Goal: Task Accomplishment & Management: Use online tool/utility

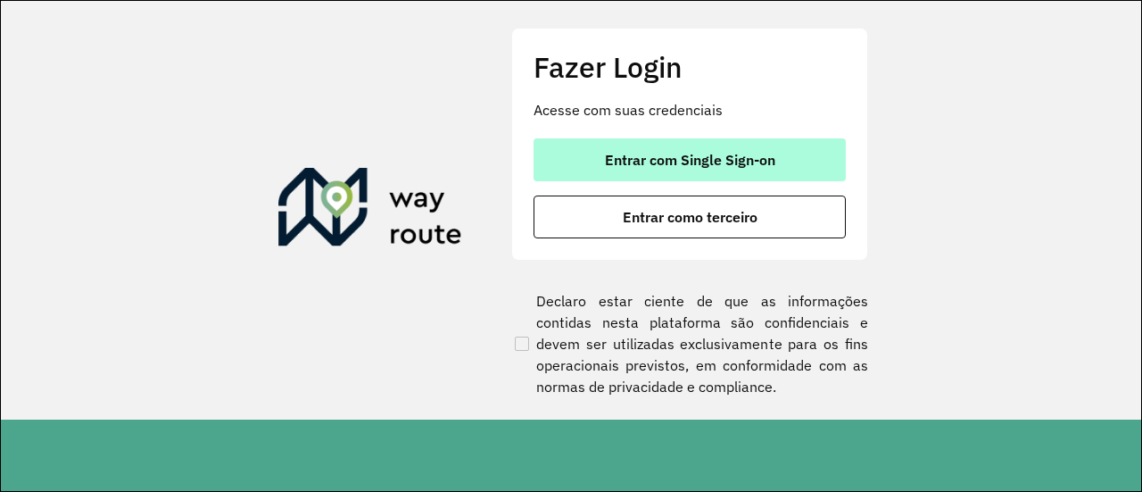
click at [693, 160] on span "Entrar com Single Sign-on" at bounding box center [690, 160] width 170 height 14
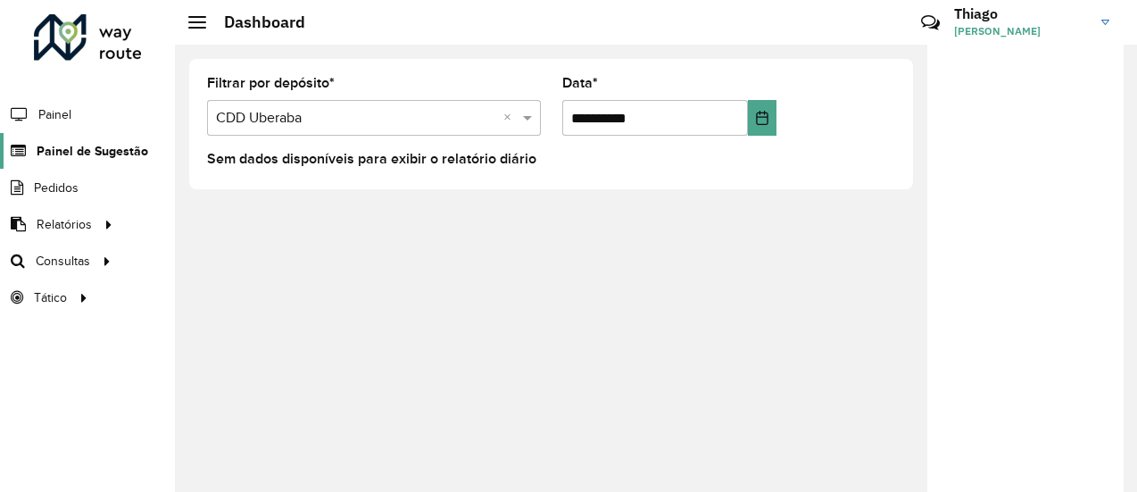
click at [103, 149] on span "Painel de Sugestão" at bounding box center [93, 151] width 112 height 19
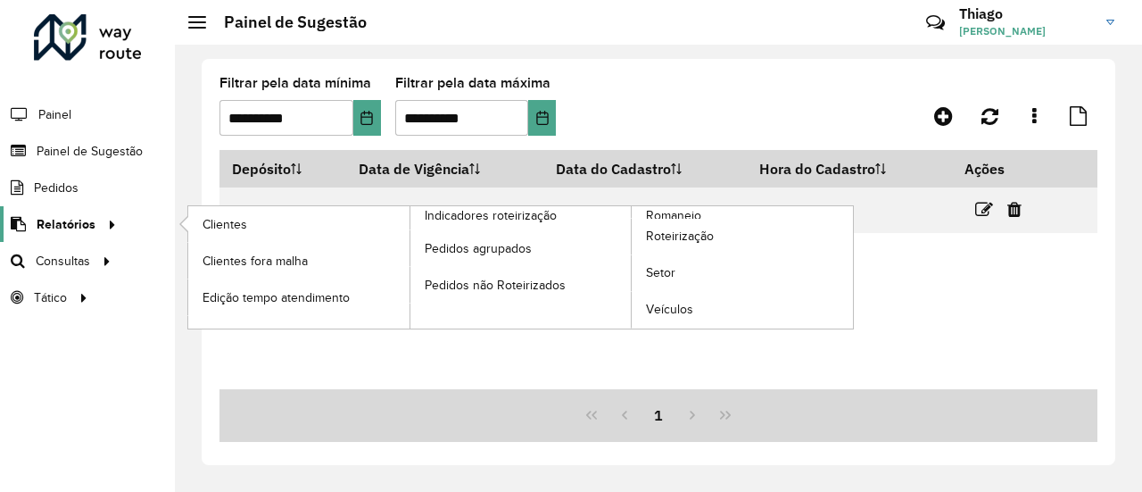
click at [87, 216] on span "Relatórios" at bounding box center [66, 224] width 59 height 19
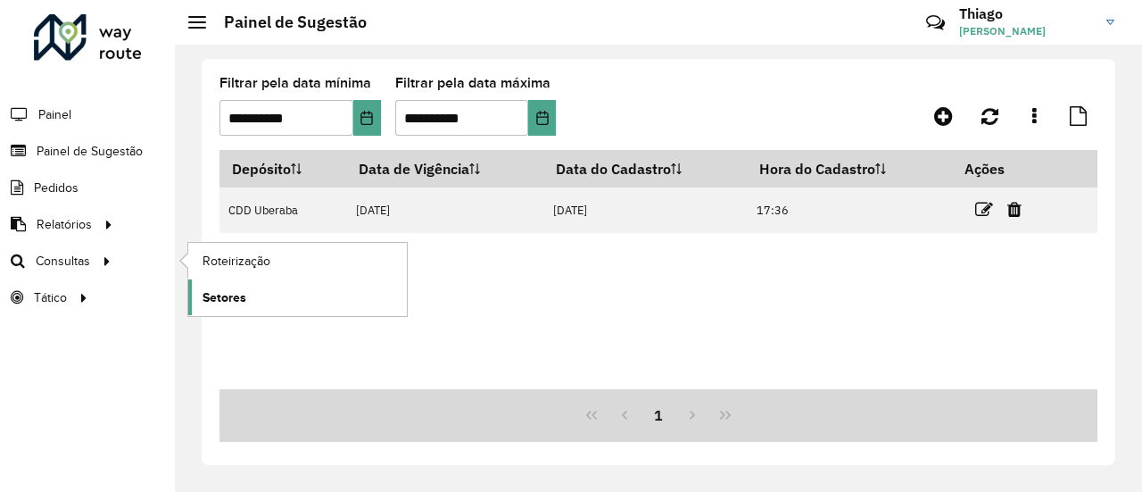
click at [225, 294] on span "Setores" at bounding box center [225, 297] width 44 height 19
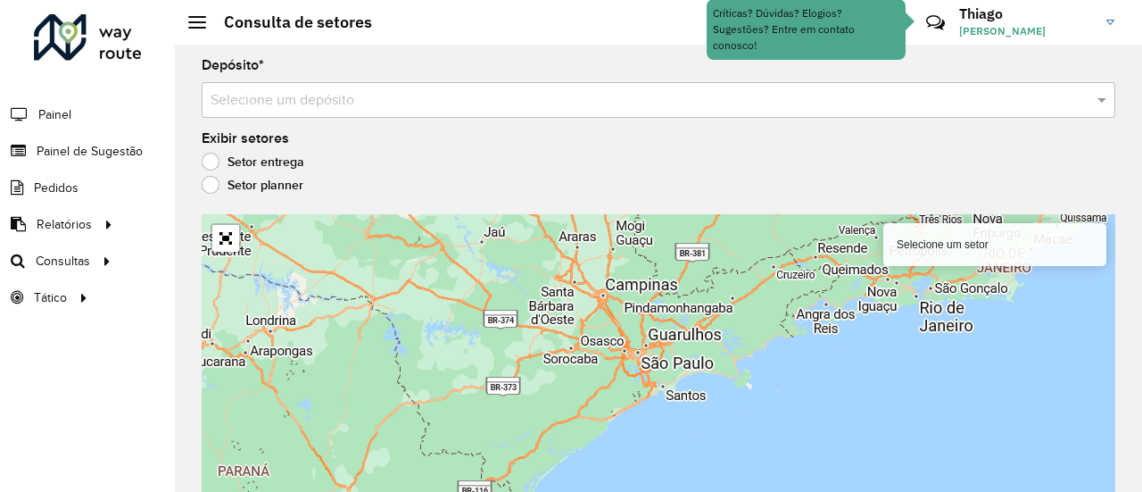
click at [361, 95] on input "text" at bounding box center [641, 100] width 860 height 21
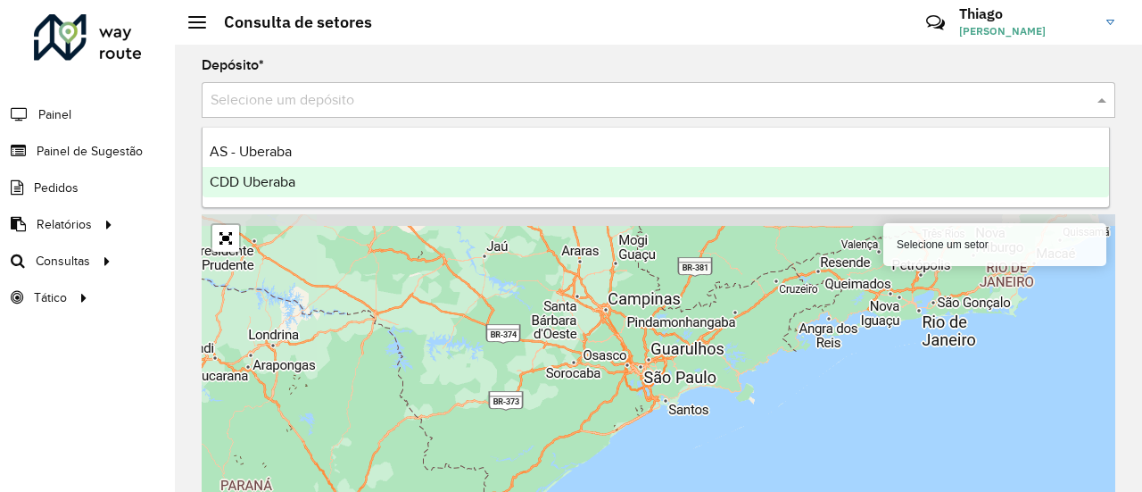
click at [266, 184] on span "CDD Uberaba" at bounding box center [253, 181] width 86 height 15
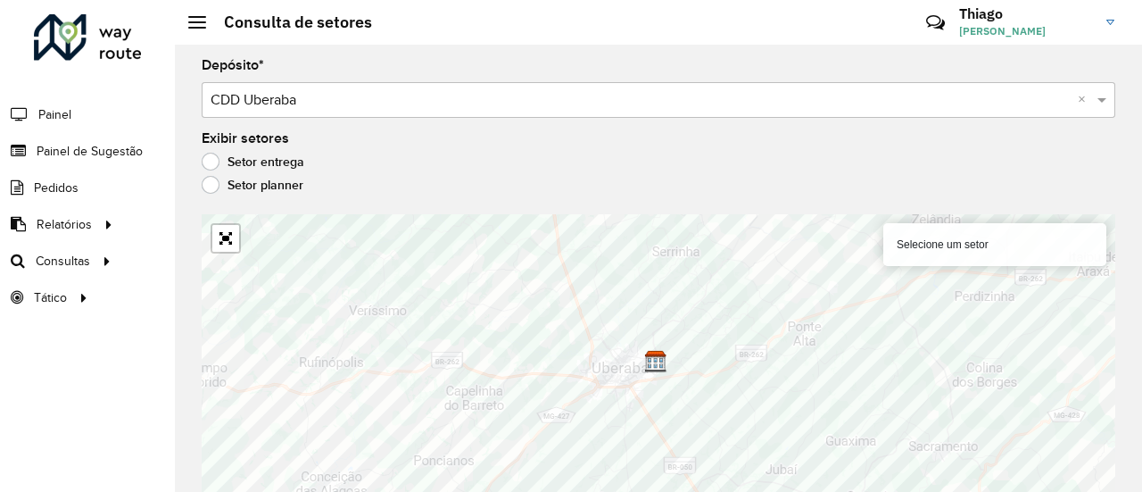
click at [958, 247] on div "Selecione um setor" at bounding box center [994, 244] width 223 height 43
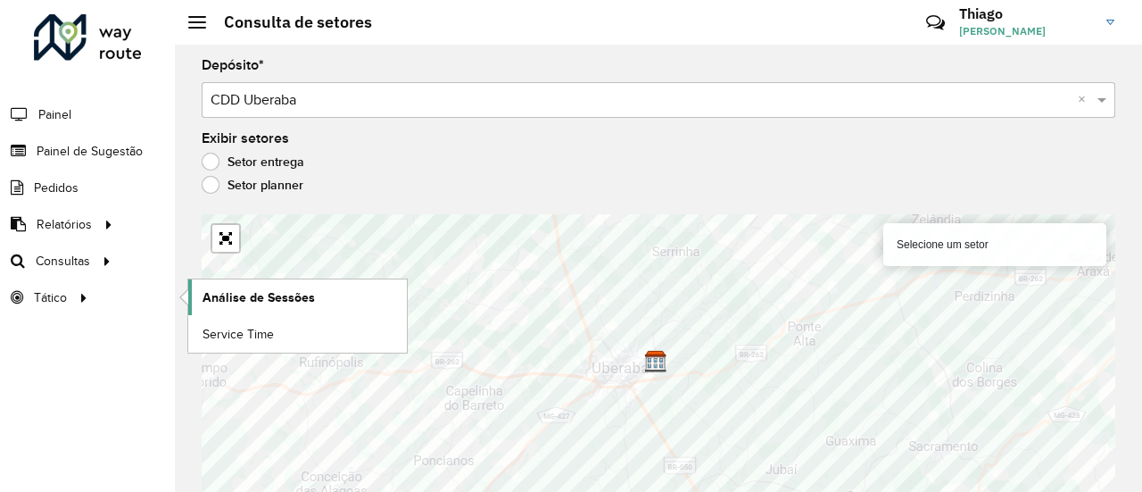
click at [293, 295] on span "Análise de Sessões" at bounding box center [259, 297] width 112 height 19
click at [243, 331] on span "Service Time" at bounding box center [240, 334] width 74 height 19
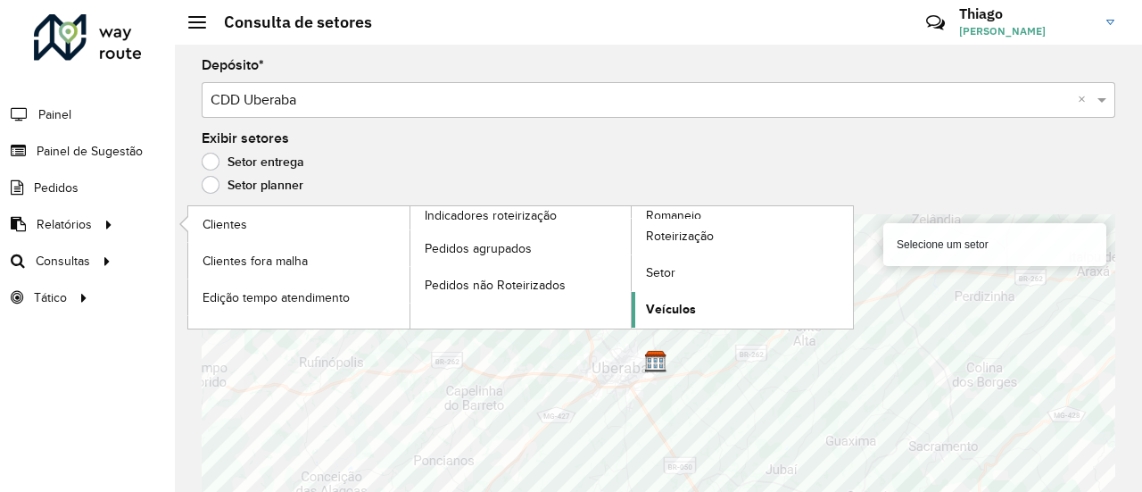
click at [690, 300] on span "Veículos" at bounding box center [671, 309] width 50 height 19
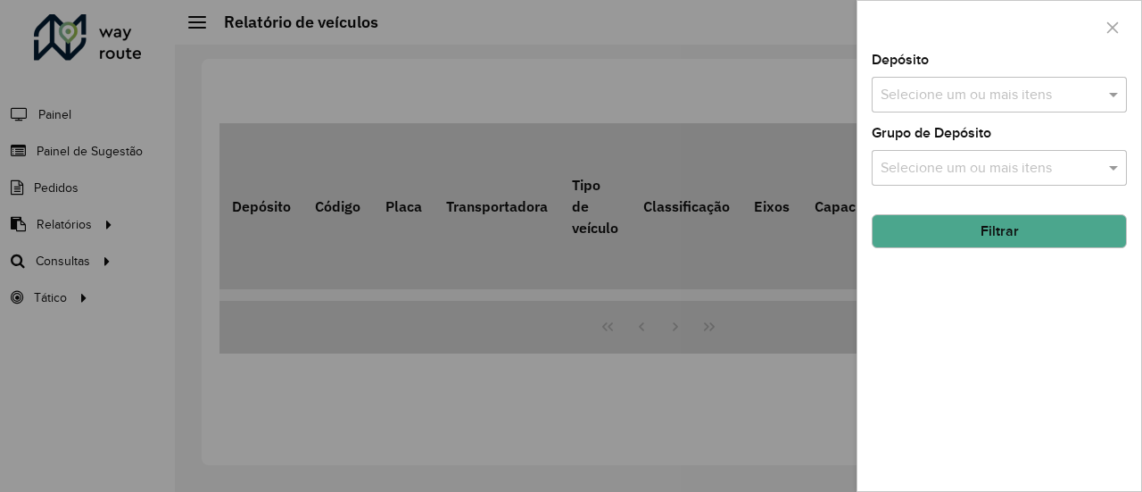
click at [1016, 85] on input "text" at bounding box center [990, 95] width 228 height 21
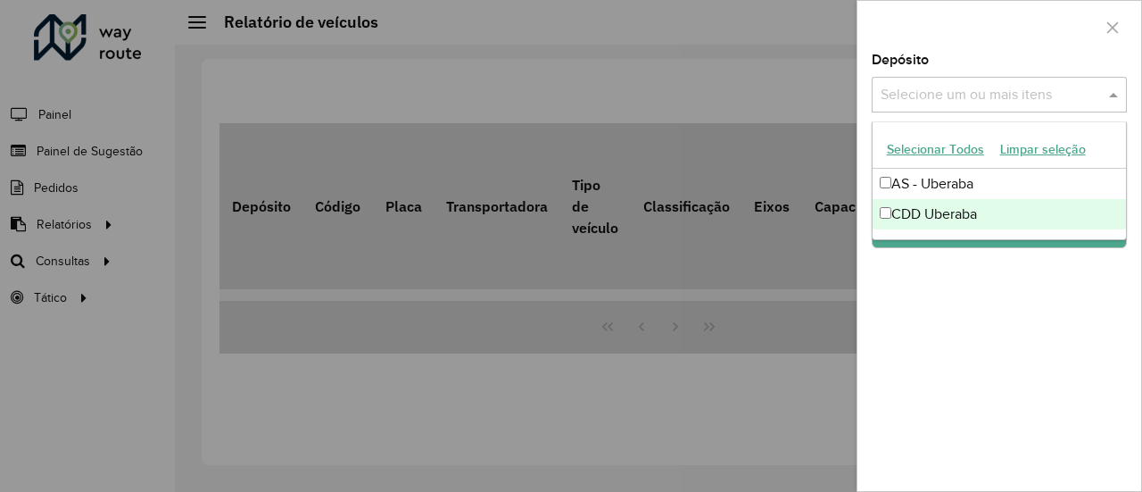
click at [919, 217] on div "CDD Uberaba" at bounding box center [1000, 214] width 254 height 30
click at [998, 278] on div "Depósito Selecione um ou mais itens CDD Uberaba × × Grupo de Depósito Selecione…" at bounding box center [1000, 272] width 284 height 437
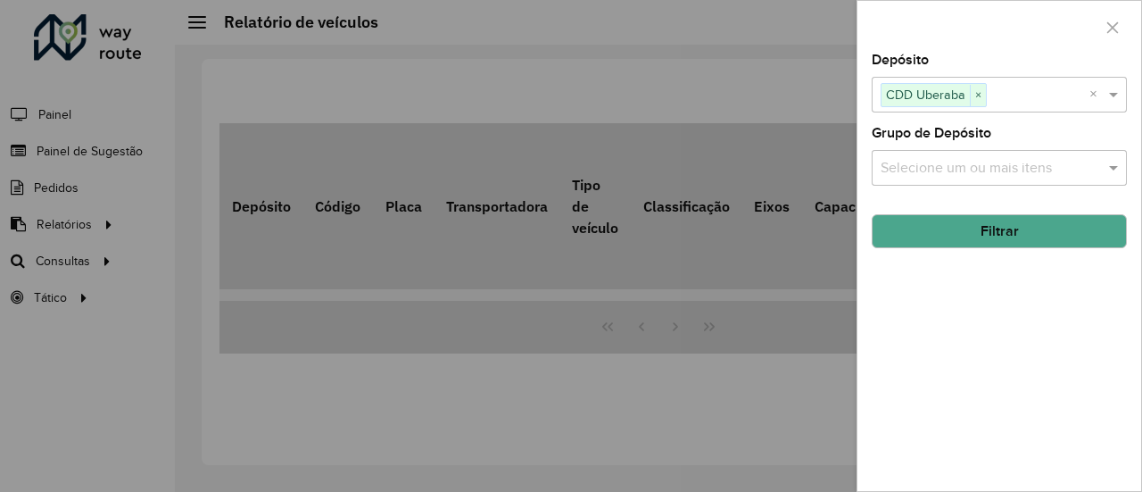
click at [973, 223] on button "Filtrar" at bounding box center [999, 231] width 255 height 34
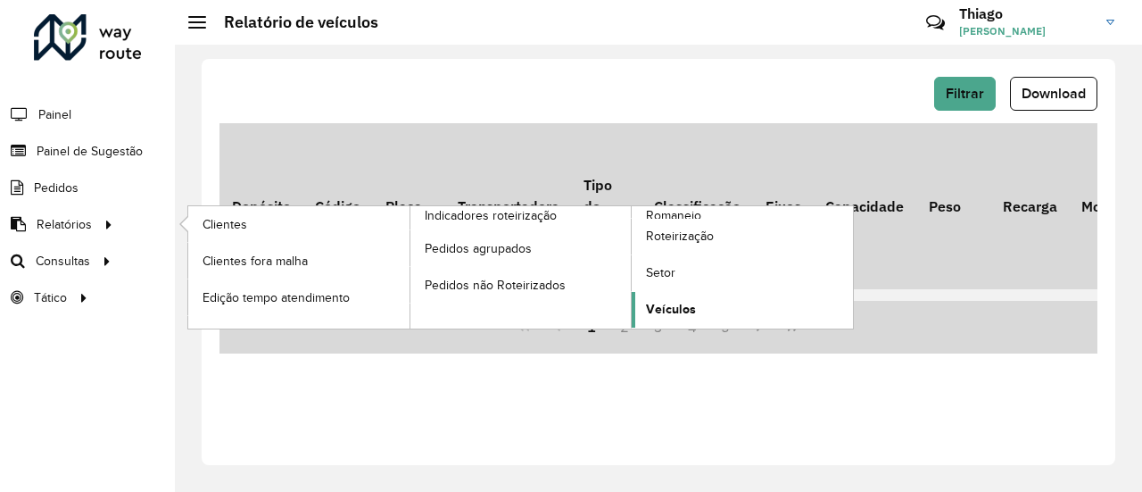
click at [678, 304] on span "Veículos" at bounding box center [671, 309] width 50 height 19
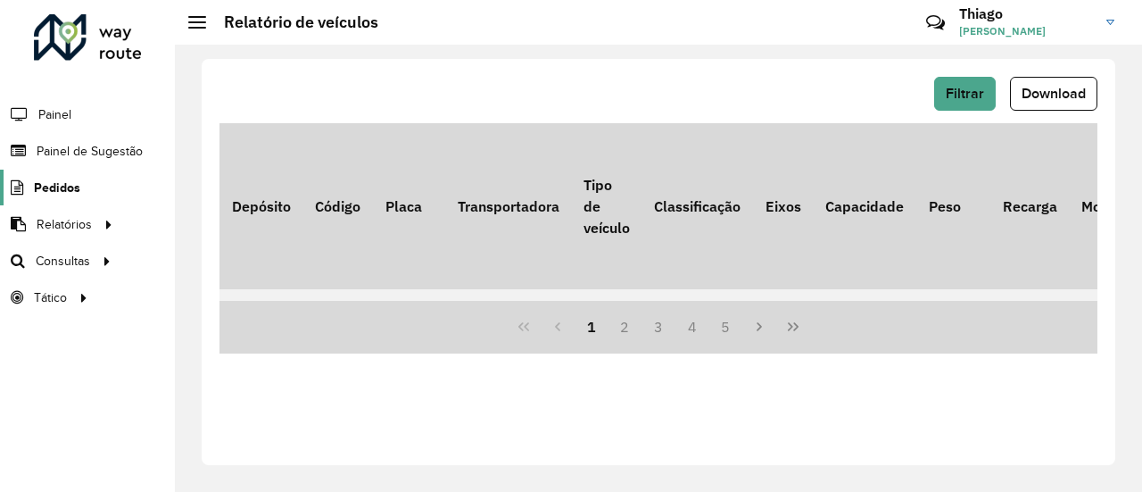
click at [71, 183] on span "Pedidos" at bounding box center [57, 187] width 46 height 19
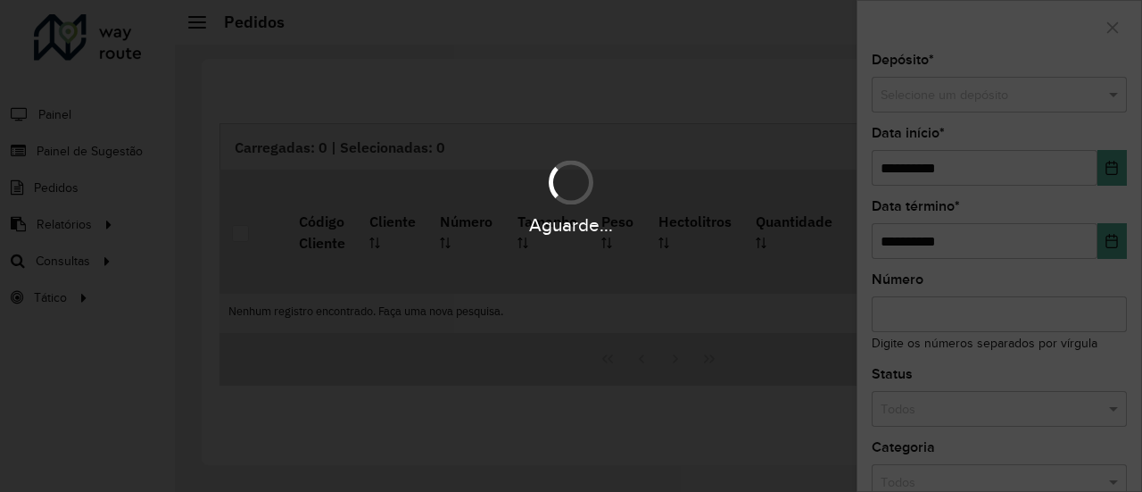
click at [71, 118] on body "**********" at bounding box center [571, 246] width 1142 height 492
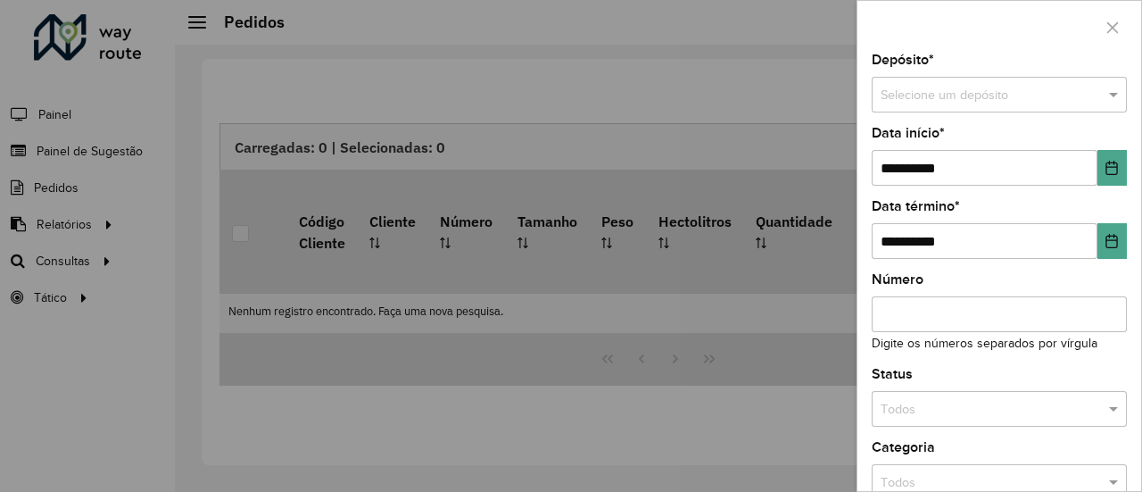
click at [68, 116] on div at bounding box center [571, 246] width 1142 height 492
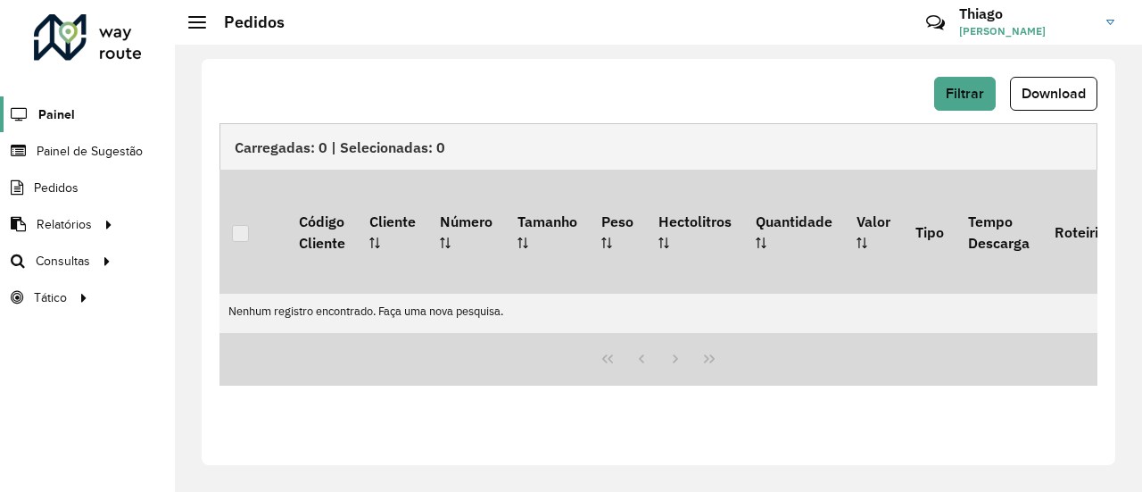
click at [44, 115] on span "Painel" at bounding box center [56, 114] width 37 height 19
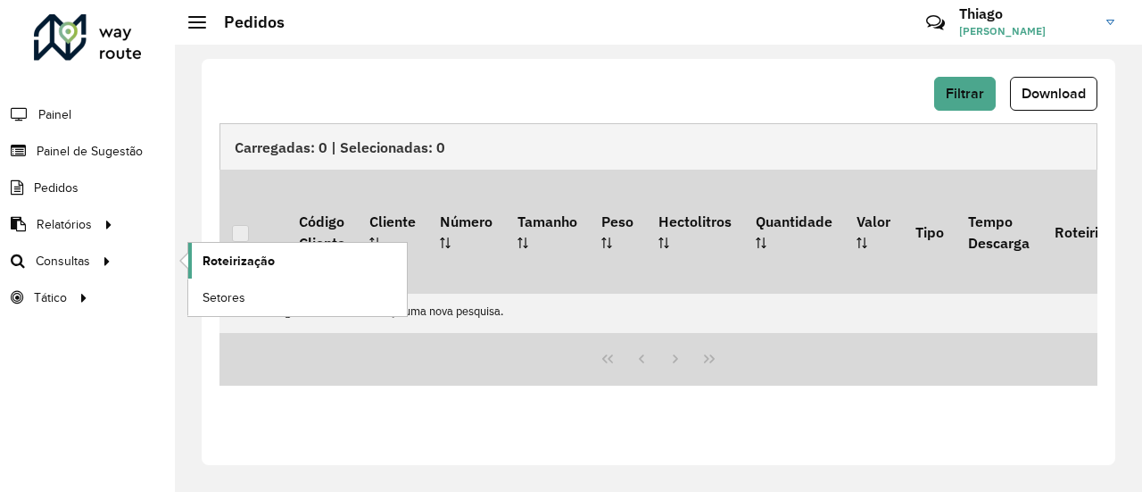
click at [241, 258] on span "Roteirização" at bounding box center [239, 261] width 72 height 19
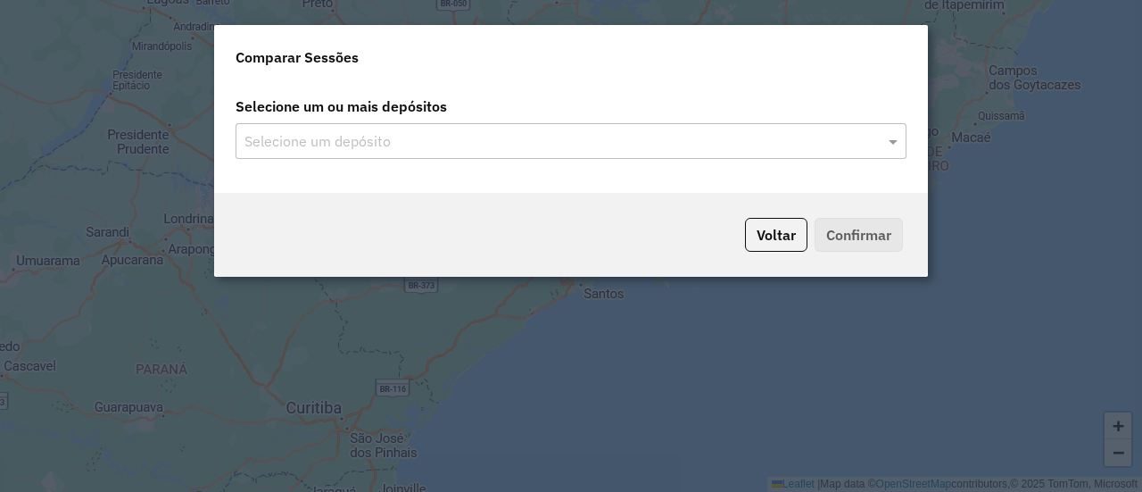
click at [422, 140] on input "text" at bounding box center [562, 141] width 644 height 21
click at [896, 138] on span at bounding box center [895, 140] width 22 height 21
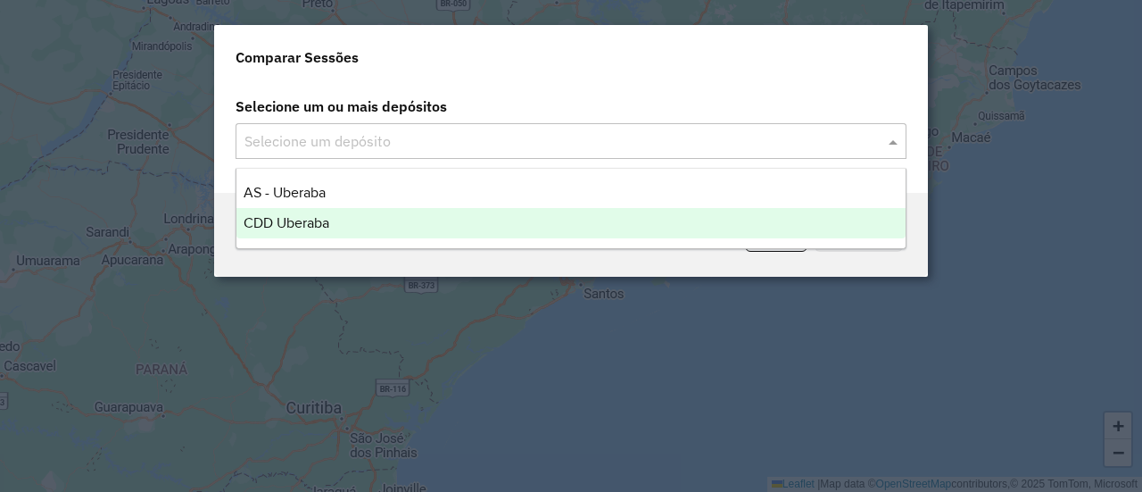
click at [284, 224] on span "CDD Uberaba" at bounding box center [287, 222] width 86 height 15
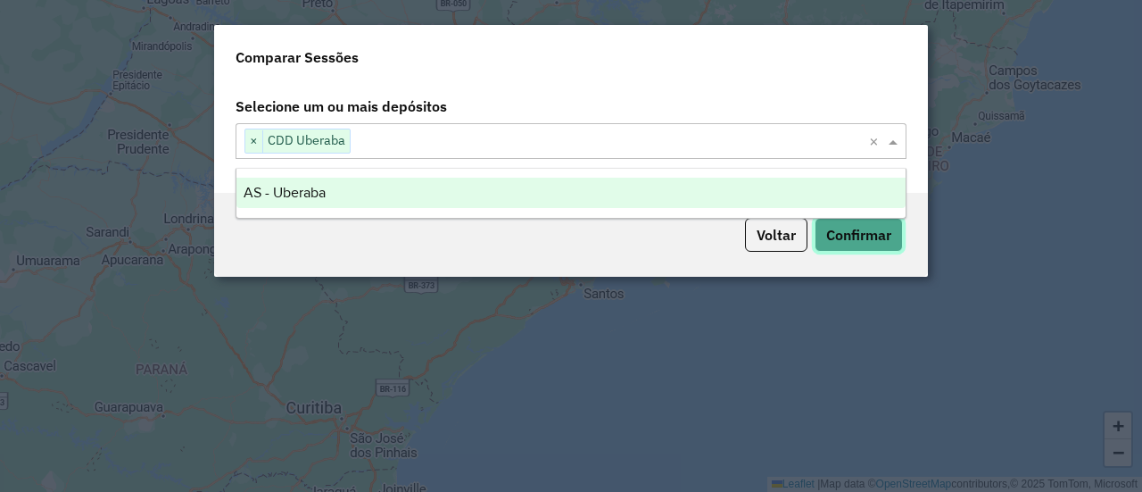
click at [852, 235] on button "Confirmar" at bounding box center [859, 235] width 88 height 34
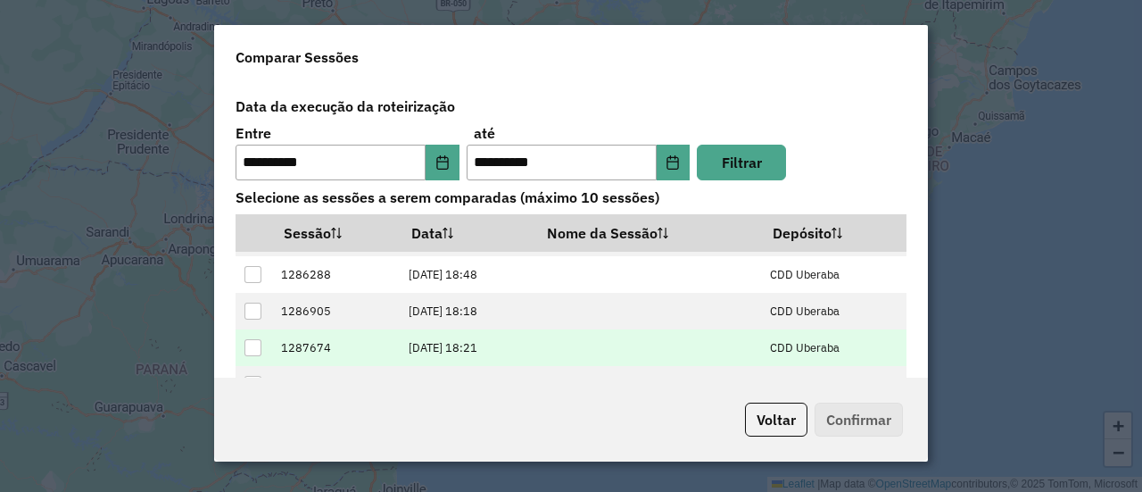
scroll to position [114, 0]
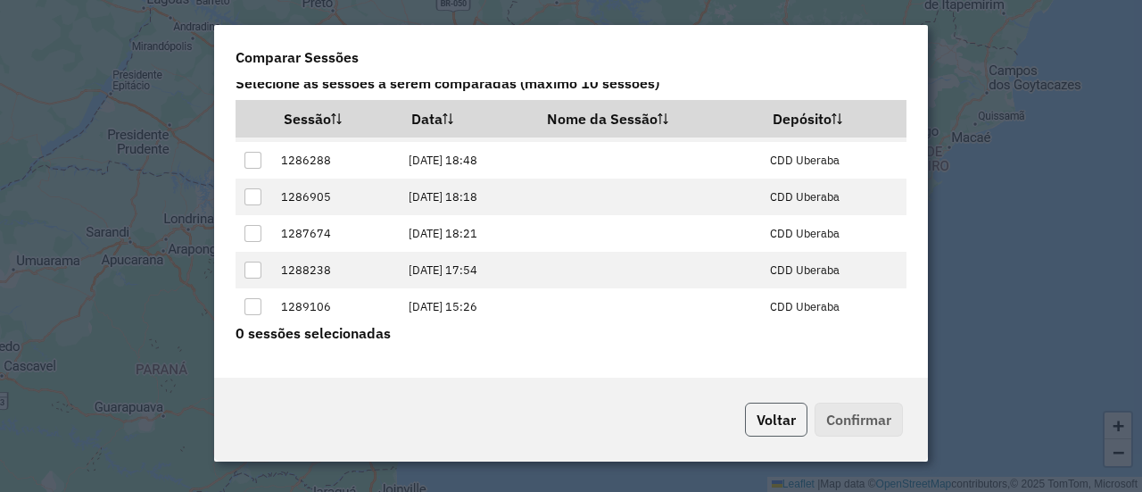
click at [773, 418] on button "Voltar" at bounding box center [776, 419] width 62 height 34
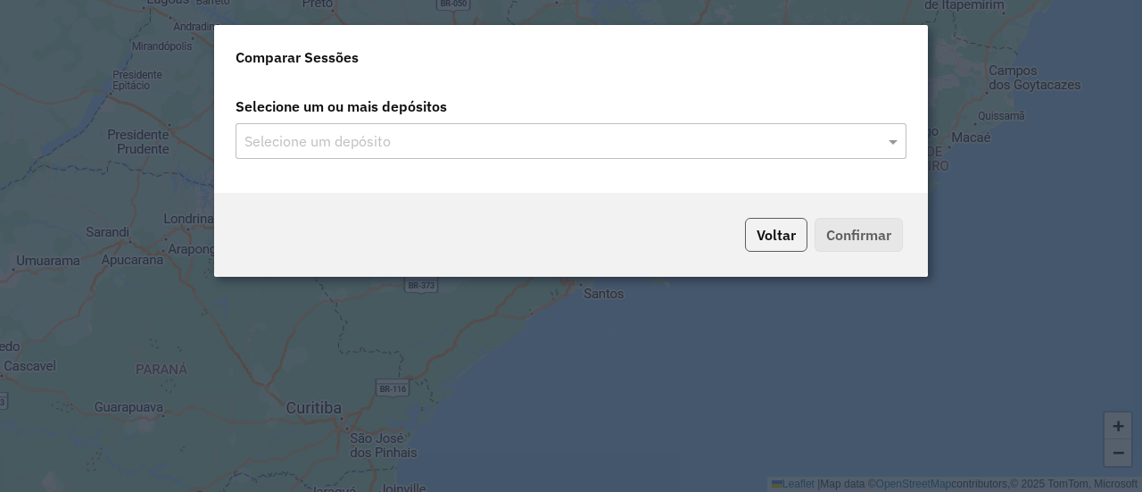
click at [766, 235] on button "Voltar" at bounding box center [776, 235] width 62 height 34
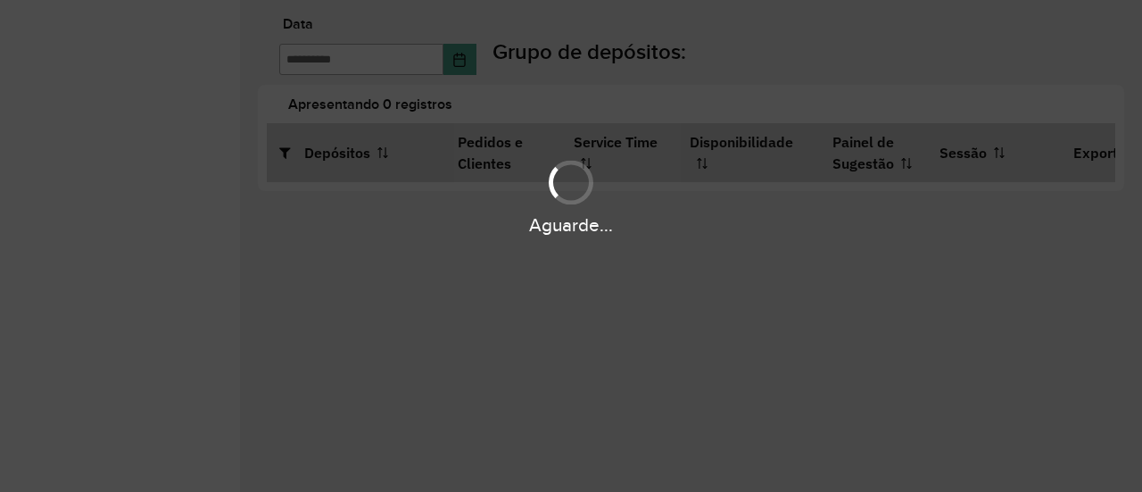
type input "**********"
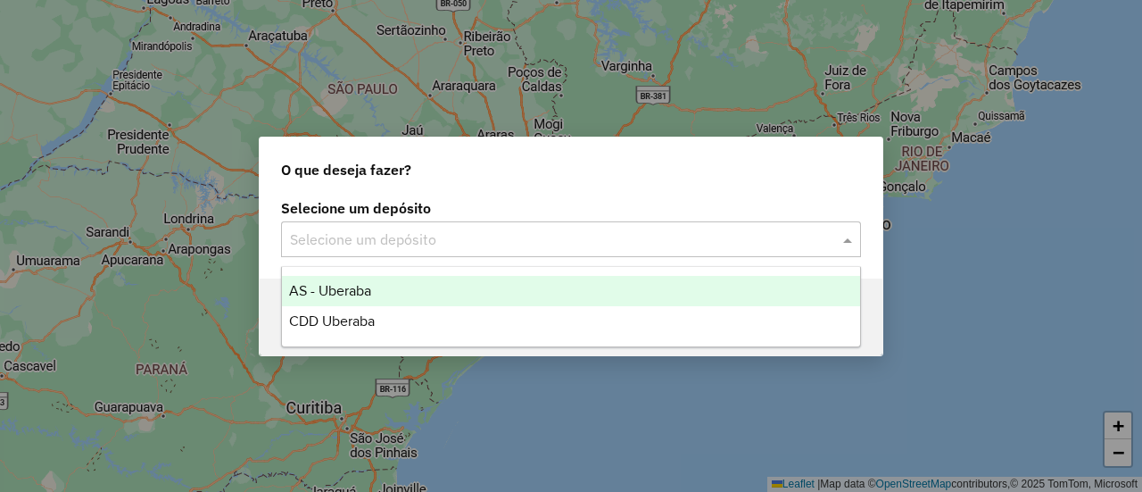
click at [437, 235] on input "text" at bounding box center [553, 239] width 527 height 21
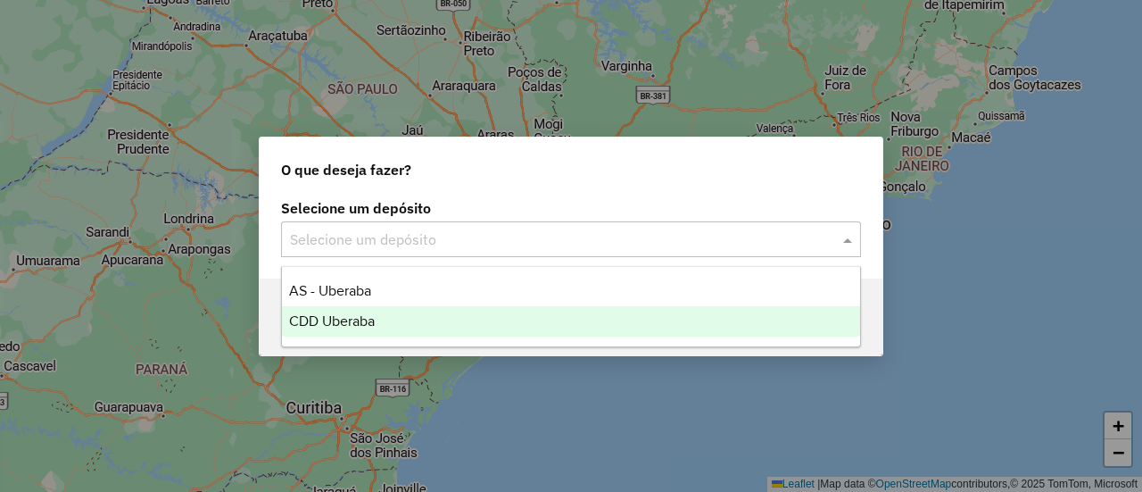
click at [373, 319] on span "CDD Uberaba" at bounding box center [332, 320] width 86 height 15
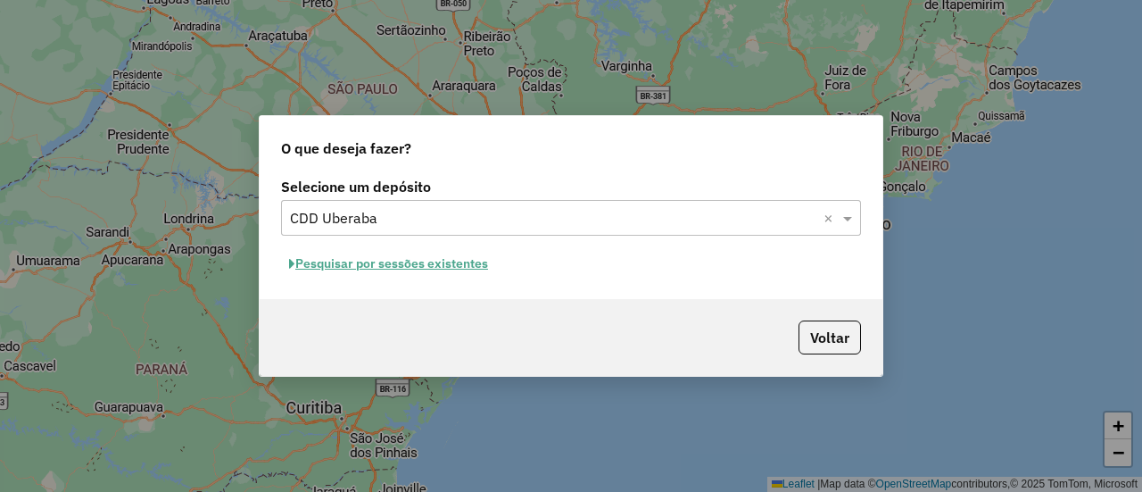
click at [395, 260] on button "Pesquisar por sessões existentes" at bounding box center [388, 264] width 215 height 28
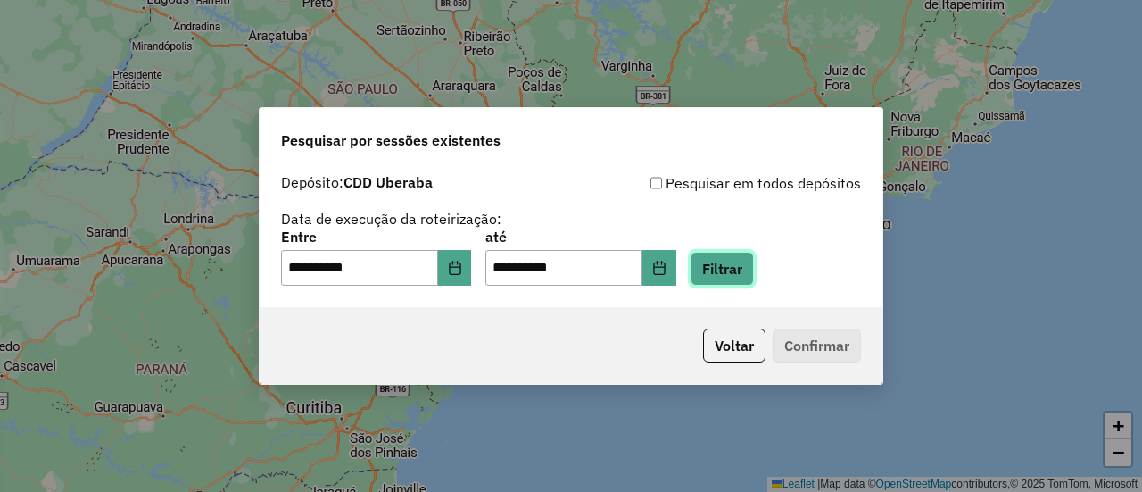
click at [744, 270] on button "Filtrar" at bounding box center [722, 269] width 63 height 34
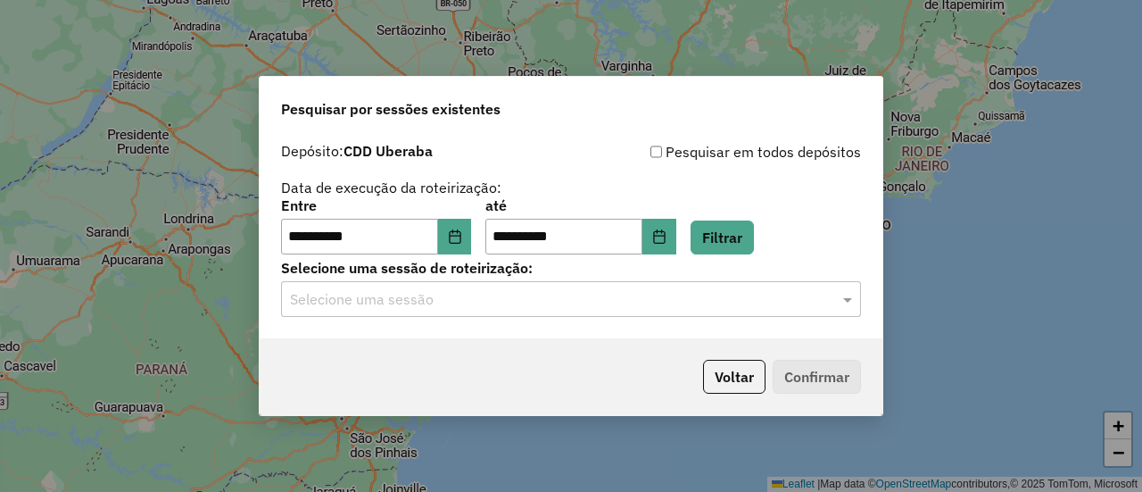
click at [537, 294] on input "text" at bounding box center [553, 299] width 527 height 21
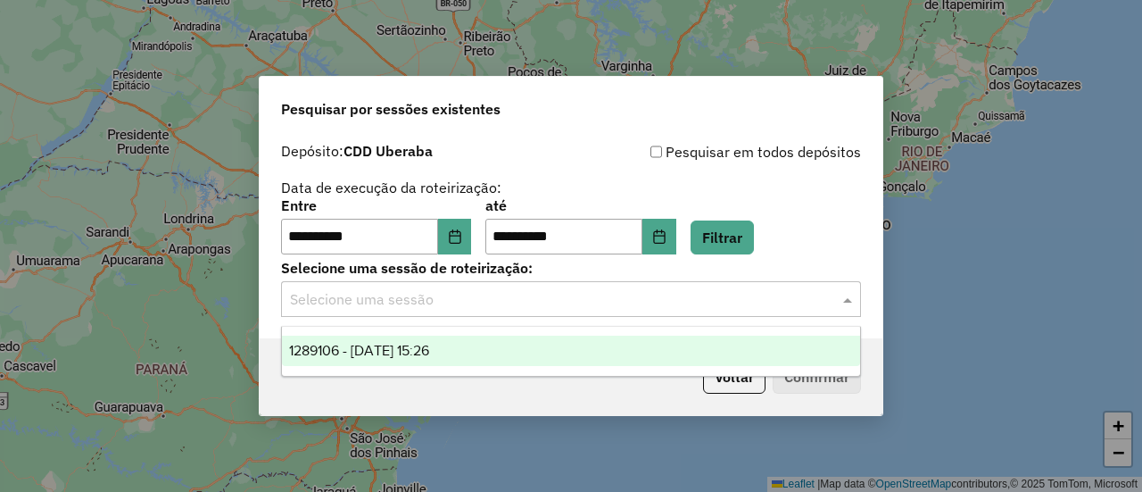
click at [398, 350] on span "1289106 - [DATE] 15:26" at bounding box center [359, 350] width 140 height 15
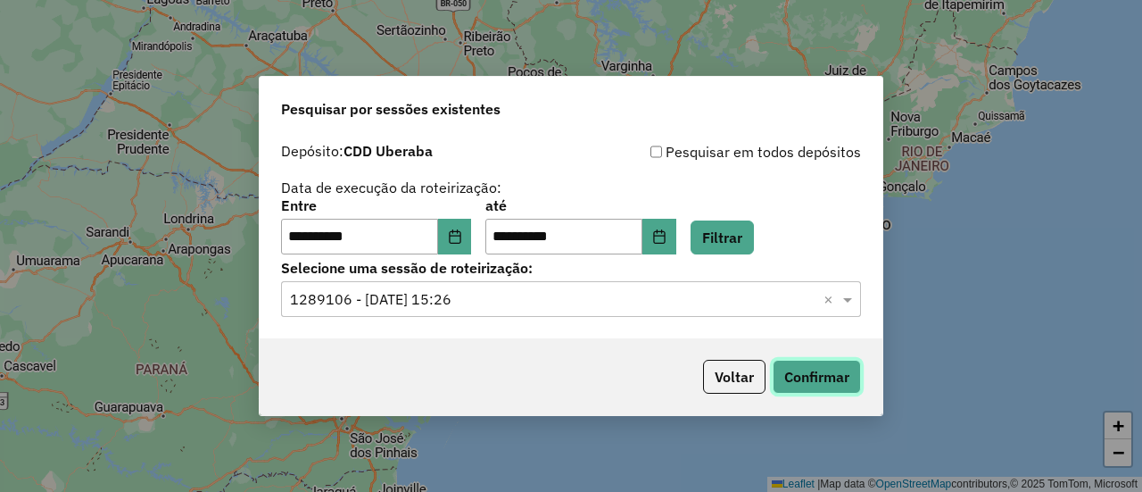
click at [817, 374] on button "Confirmar" at bounding box center [817, 377] width 88 height 34
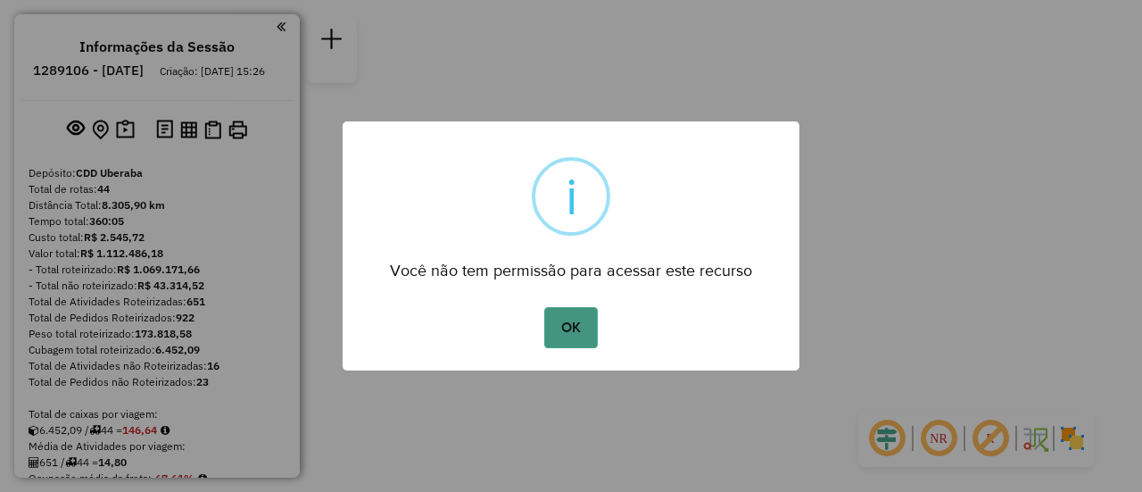
click at [577, 332] on button "OK" at bounding box center [570, 327] width 53 height 41
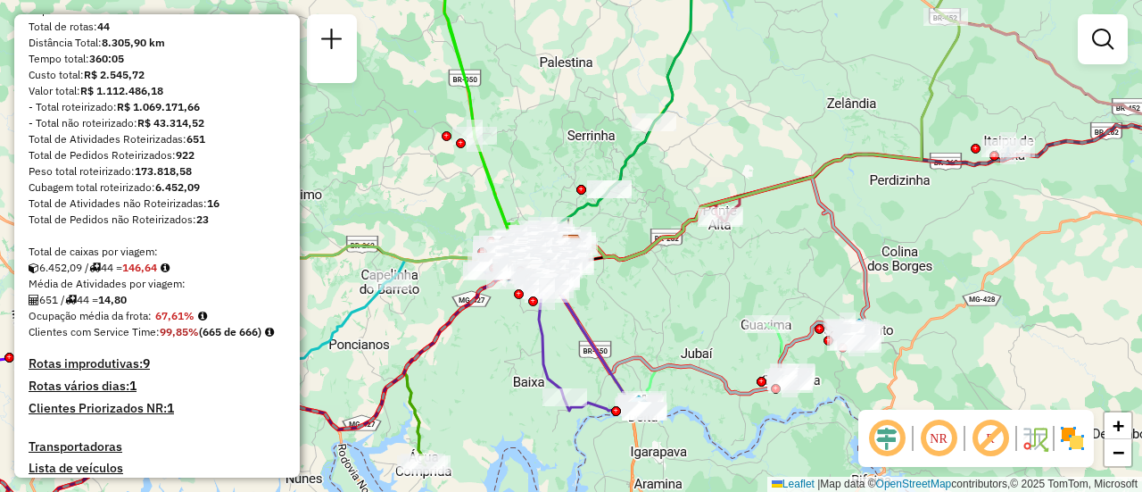
scroll to position [268, 0]
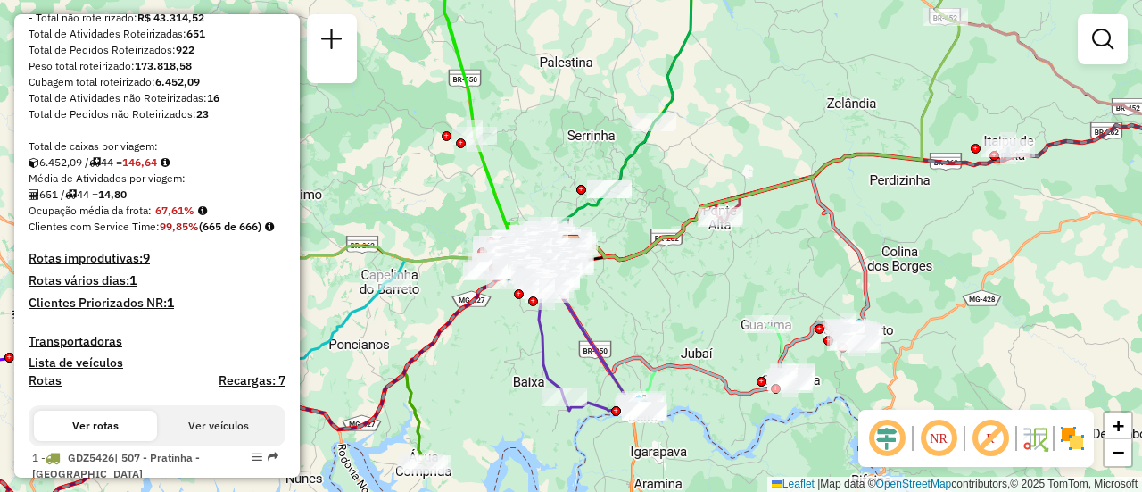
click at [214, 441] on button "Ver veículos" at bounding box center [218, 426] width 123 height 30
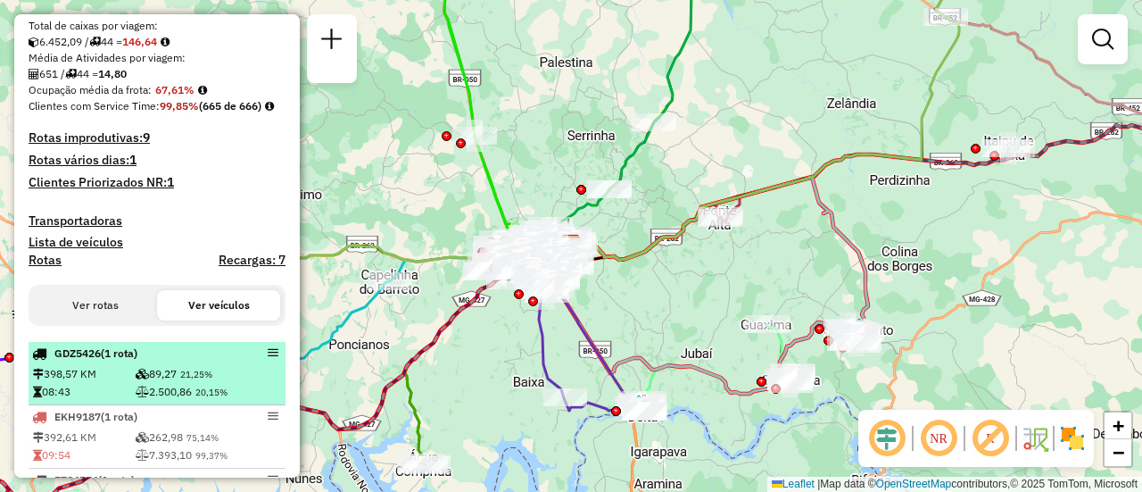
scroll to position [535, 0]
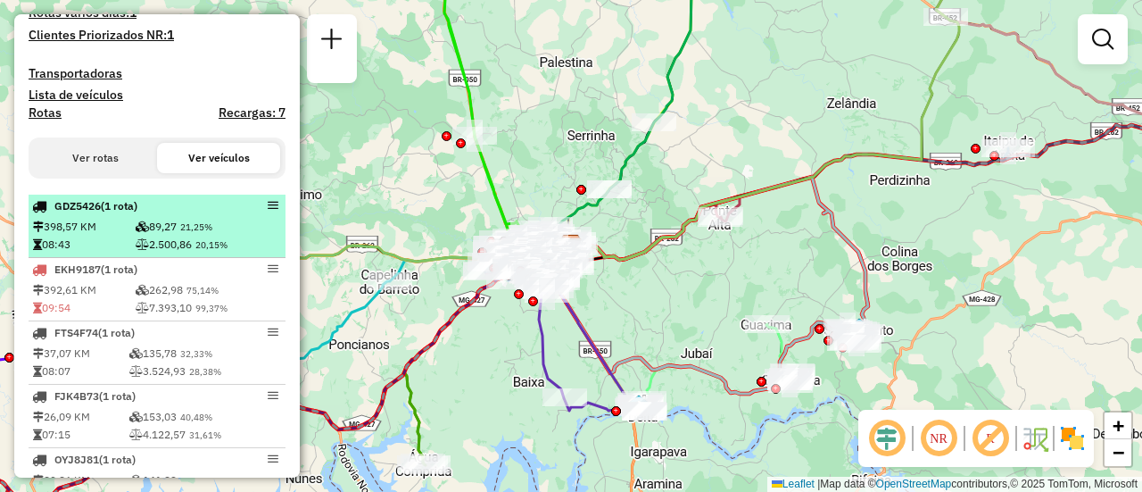
click at [91, 236] on td "398,57 KM" at bounding box center [83, 227] width 103 height 18
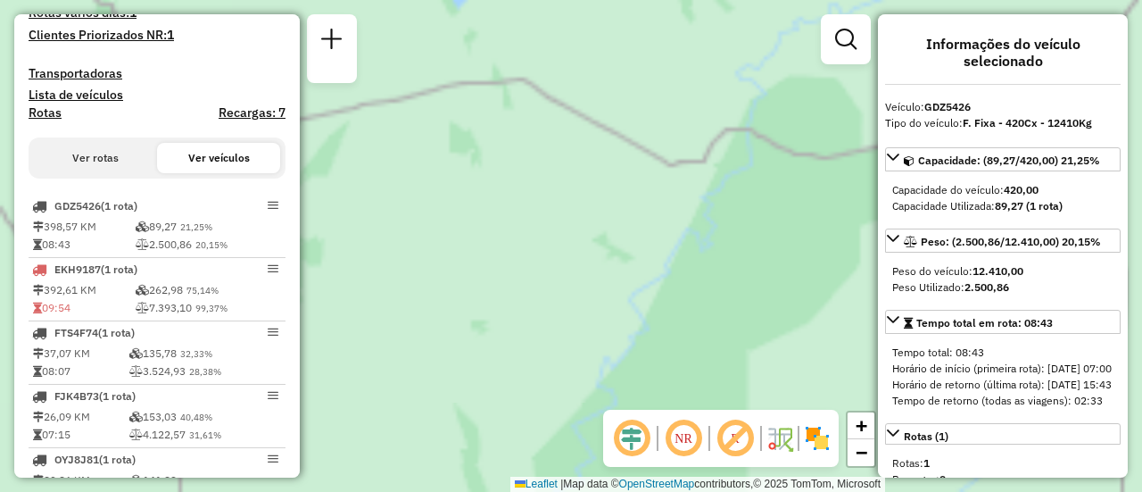
drag, startPoint x: 692, startPoint y: 124, endPoint x: 663, endPoint y: 233, distance: 112.6
click at [844, 231] on div "Janela de atendimento Grade de atendimento Capacidade Transportadoras Veículos …" at bounding box center [571, 246] width 1142 height 492
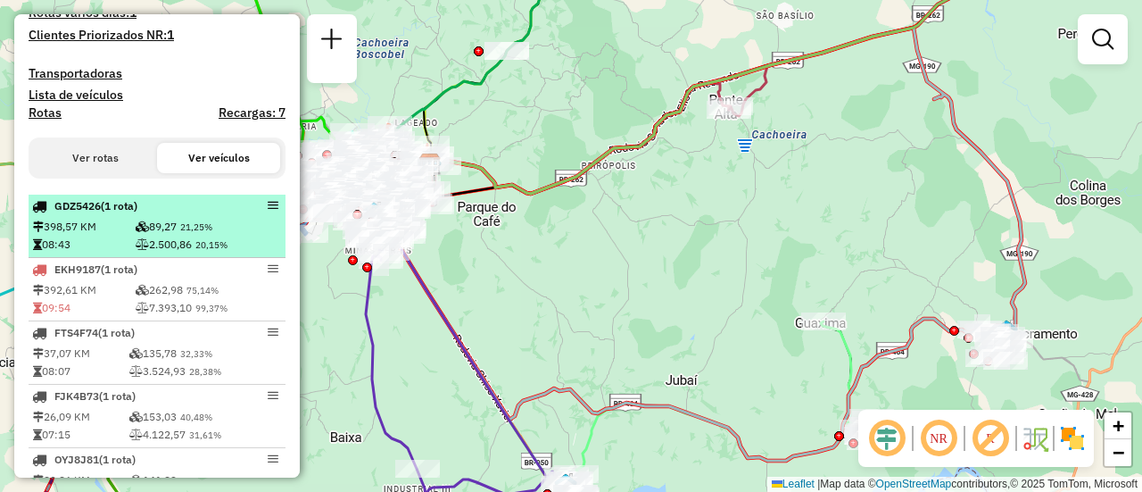
click at [271, 211] on em at bounding box center [273, 205] width 11 height 11
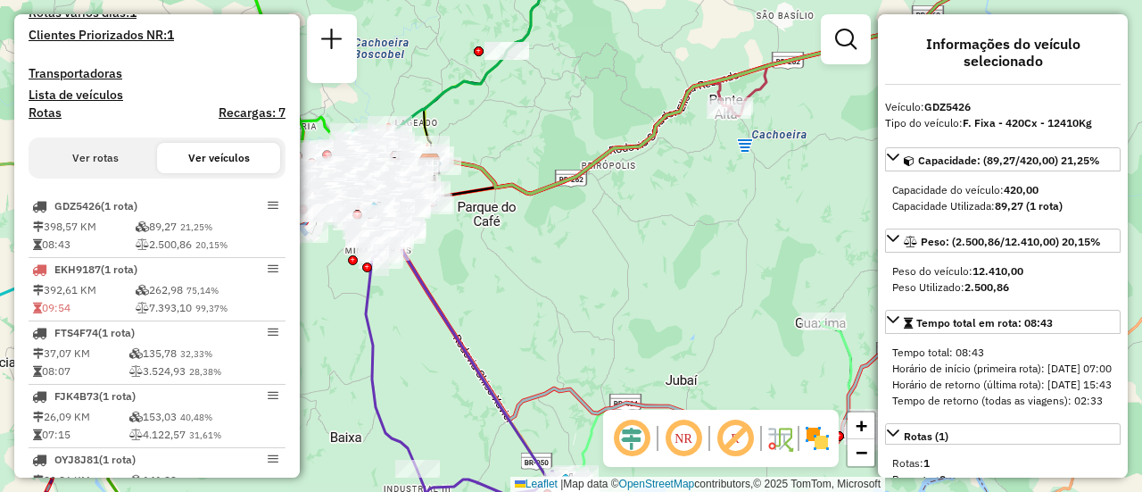
click at [958, 114] on div "Veículo: GDZ5426" at bounding box center [1003, 107] width 236 height 16
click at [971, 158] on span "Capacidade: (89,27/420,00) 21,25%" at bounding box center [1009, 159] width 182 height 13
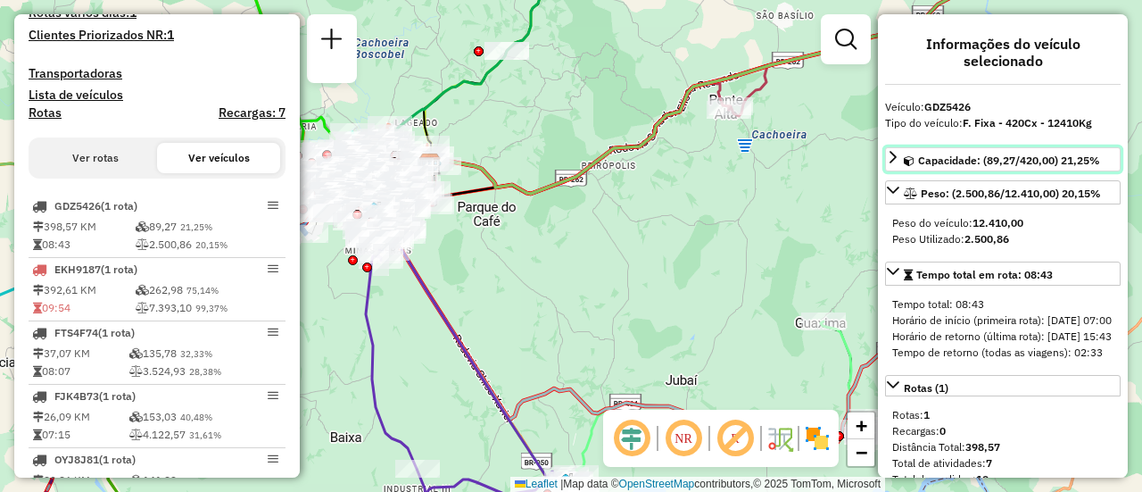
click at [971, 158] on span "Capacidade: (89,27/420,00) 21,25%" at bounding box center [1009, 159] width 182 height 13
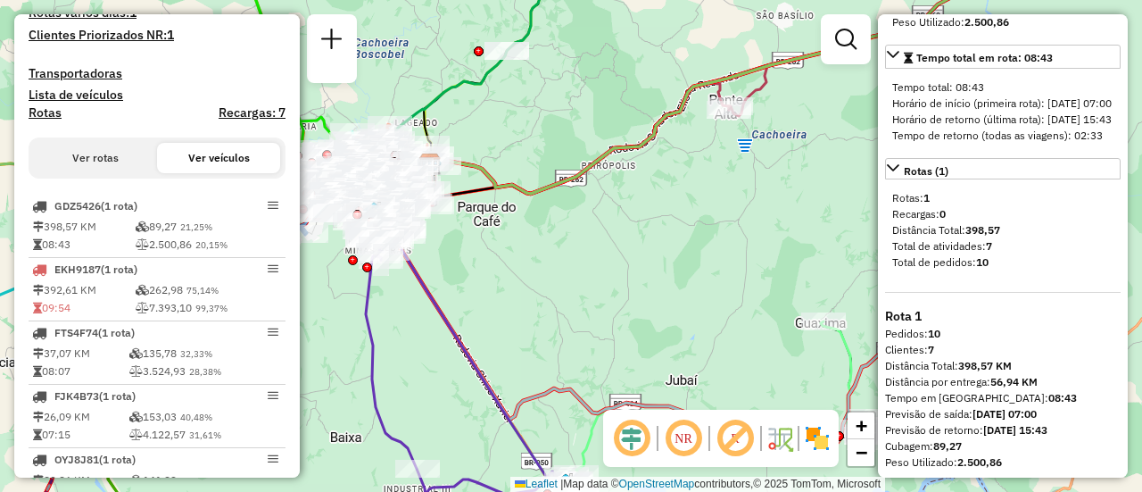
scroll to position [293, 0]
click at [97, 173] on button "Ver rotas" at bounding box center [95, 158] width 123 height 30
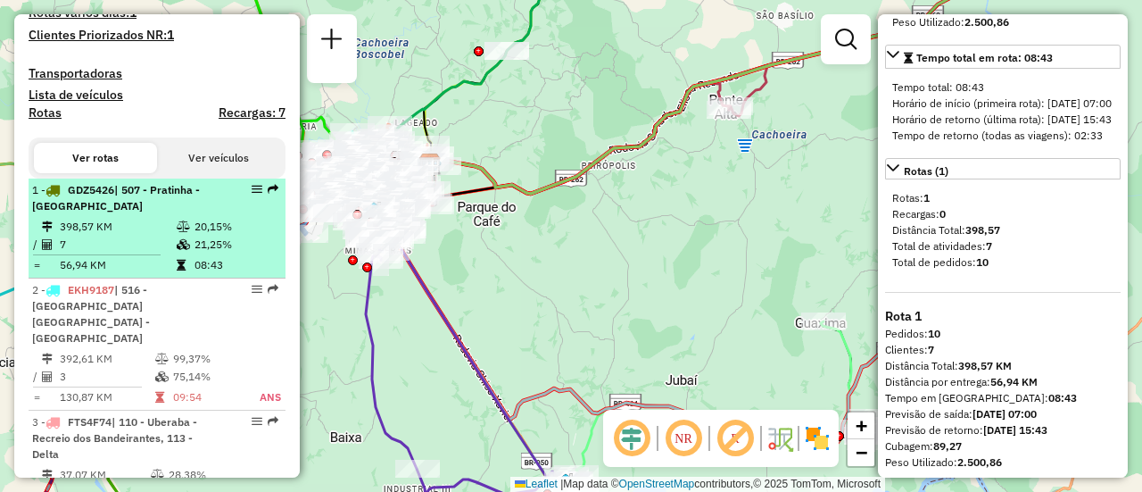
click at [111, 196] on span "GDZ5426" at bounding box center [91, 189] width 46 height 13
select select "**********"
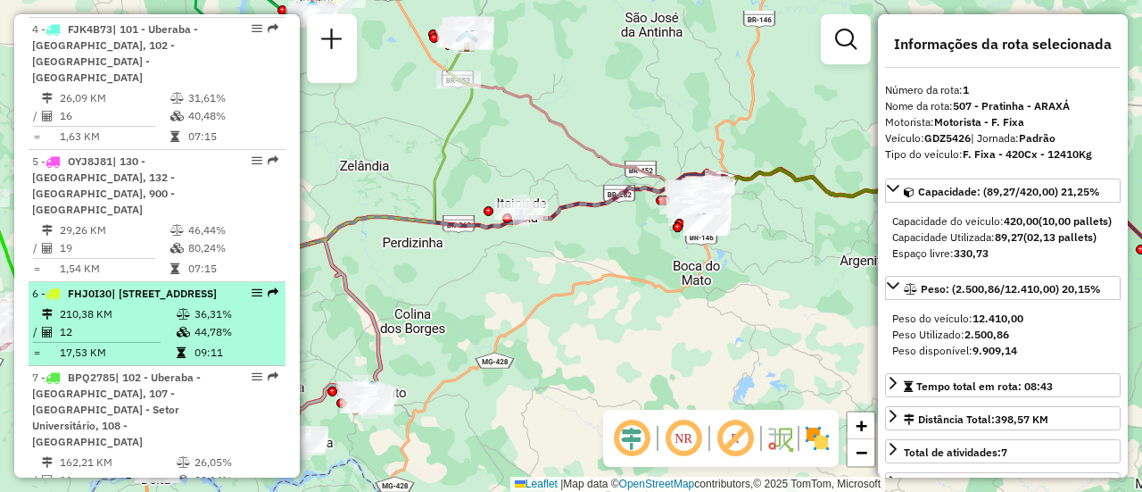
scroll to position [1071, 0]
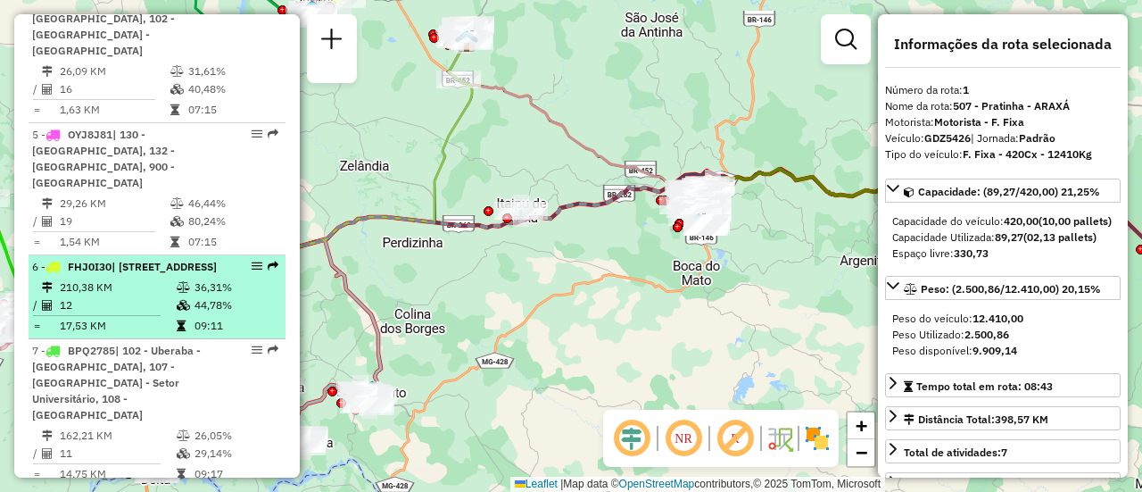
click at [95, 278] on td "210,38 KM" at bounding box center [117, 287] width 117 height 18
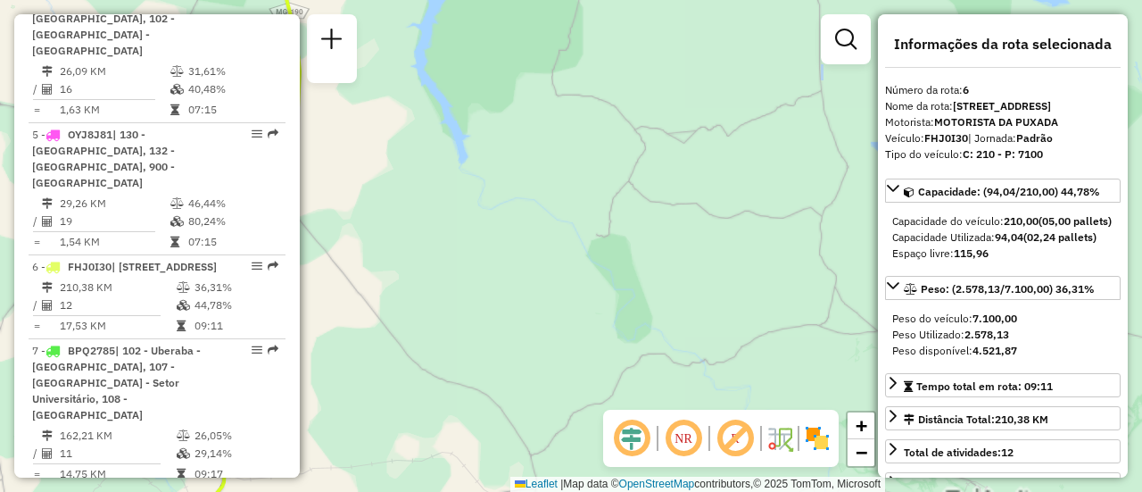
drag, startPoint x: 752, startPoint y: 133, endPoint x: 682, endPoint y: 261, distance: 145.8
click at [663, 337] on div "Janela de atendimento Grade de atendimento Capacidade Transportadoras Veículos …" at bounding box center [571, 246] width 1142 height 492
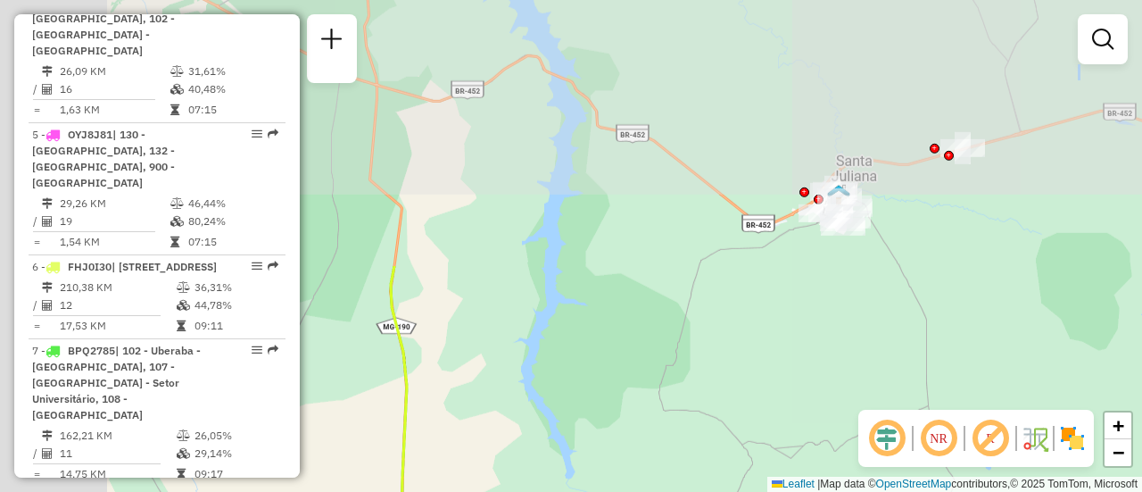
drag, startPoint x: 637, startPoint y: 93, endPoint x: 744, endPoint y: 408, distance: 332.7
click at [744, 408] on div "Janela de atendimento Grade de atendimento Capacidade Transportadoras Veículos …" at bounding box center [571, 246] width 1142 height 492
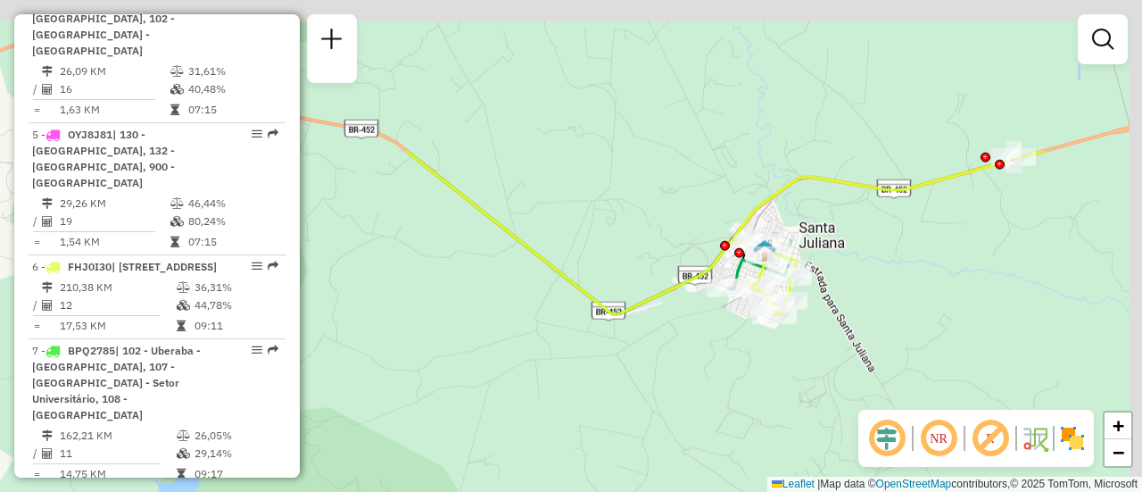
drag, startPoint x: 882, startPoint y: 194, endPoint x: 762, endPoint y: 390, distance: 229.9
click at [762, 394] on div "Janela de atendimento Grade de atendimento Capacidade Transportadoras Veículos …" at bounding box center [571, 246] width 1142 height 492
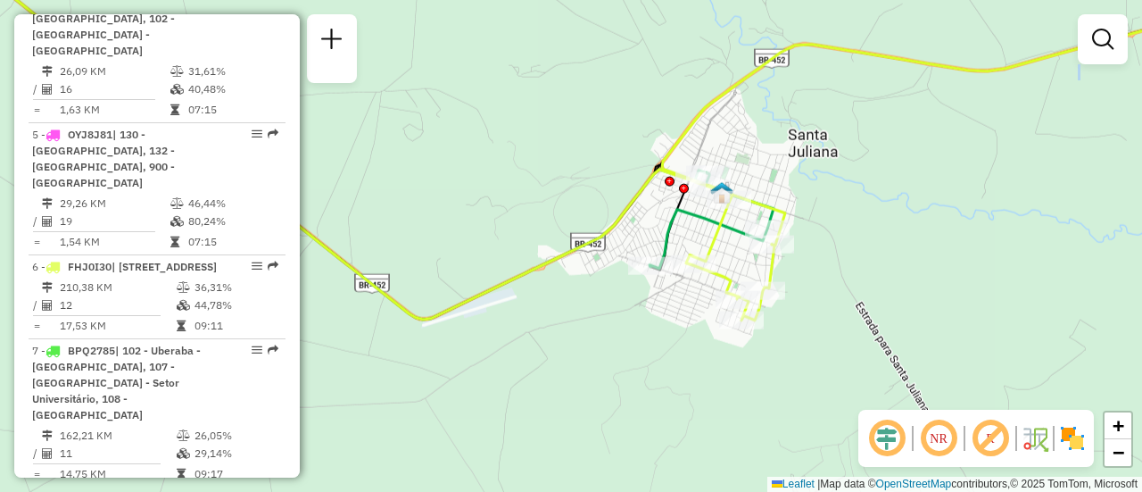
drag, startPoint x: 838, startPoint y: 249, endPoint x: 837, endPoint y: 297, distance: 48.2
click at [837, 297] on div "Janela de atendimento Grade de atendimento Capacidade Transportadoras Veículos …" at bounding box center [571, 246] width 1142 height 492
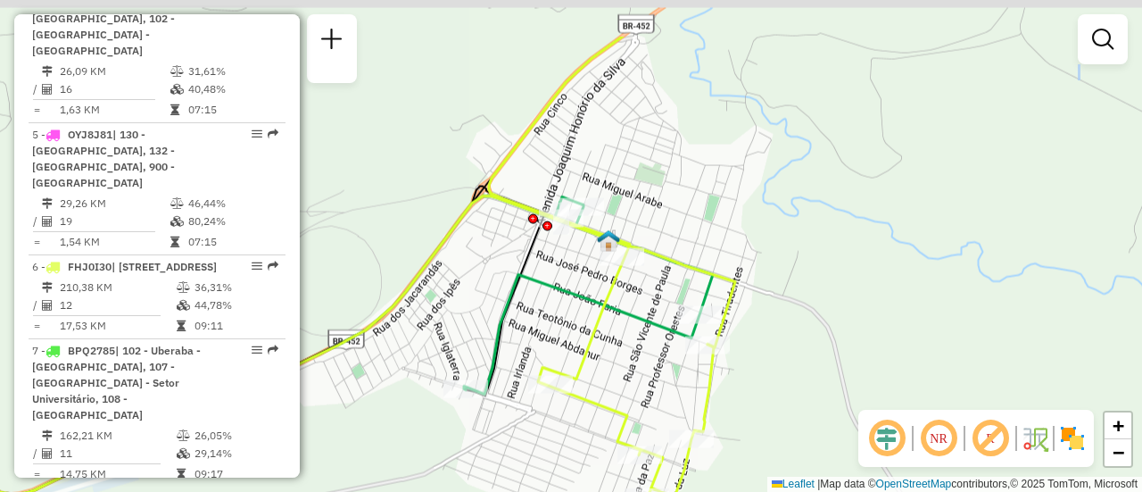
drag, startPoint x: 817, startPoint y: 169, endPoint x: 821, endPoint y: 254, distance: 85.7
click at [821, 254] on div "Janela de atendimento Grade de atendimento Capacidade Transportadoras Veículos …" at bounding box center [571, 246] width 1142 height 492
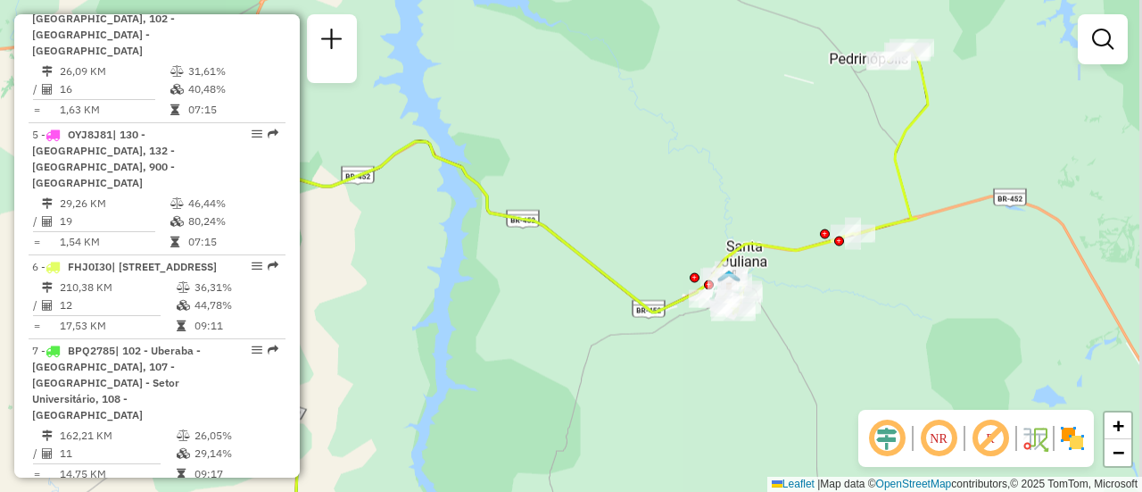
drag, startPoint x: 1113, startPoint y: 246, endPoint x: 789, endPoint y: 305, distance: 329.3
click at [789, 305] on div "Janela de atendimento Grade de atendimento Capacidade Transportadoras Veículos …" at bounding box center [571, 246] width 1142 height 492
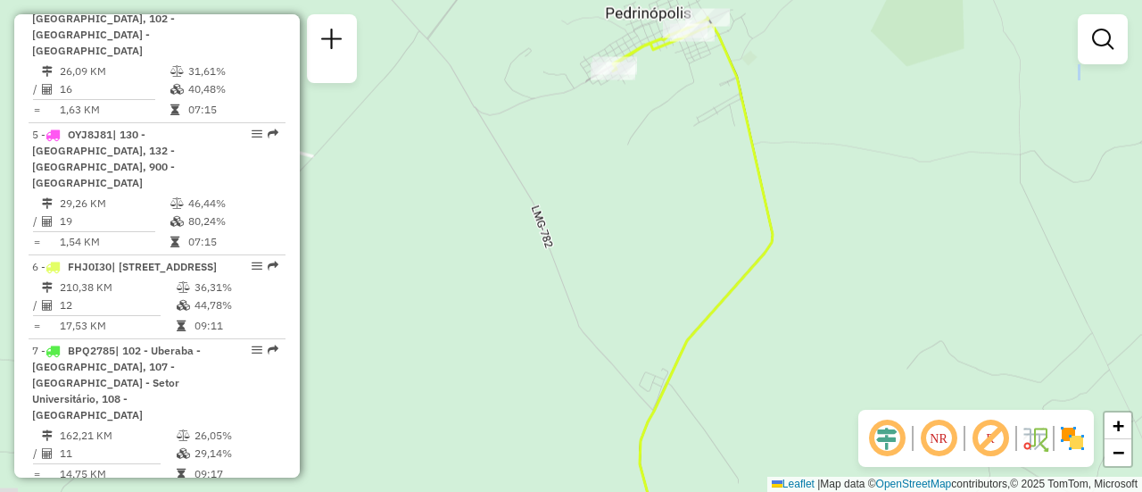
drag, startPoint x: 797, startPoint y: 103, endPoint x: 818, endPoint y: 126, distance: 31.6
click at [818, 126] on div "Janela de atendimento Grade de atendimento Capacidade Transportadoras Veículos …" at bounding box center [571, 246] width 1142 height 492
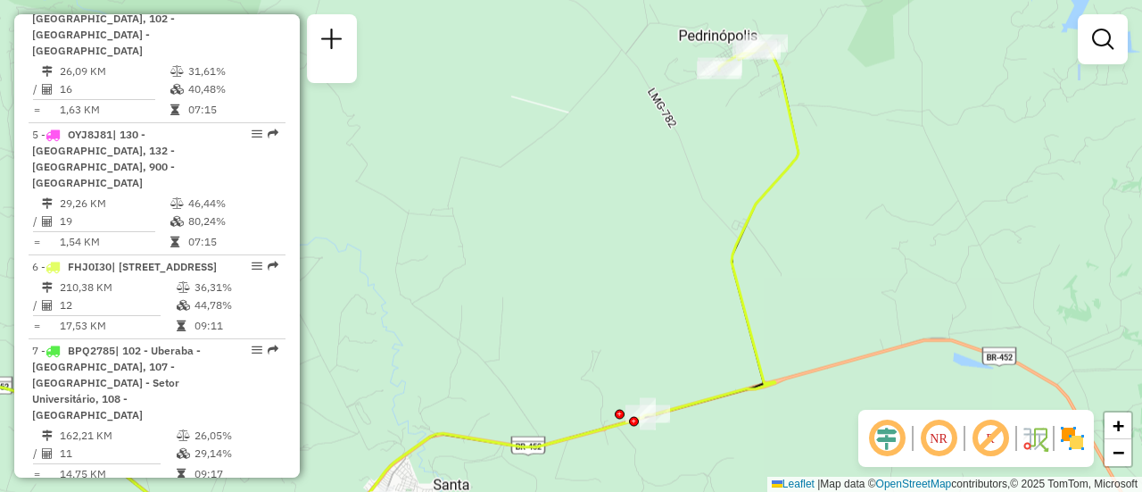
drag, startPoint x: 792, startPoint y: 272, endPoint x: 814, endPoint y: 145, distance: 128.5
click at [814, 145] on div "Janela de atendimento Grade de atendimento Capacidade Transportadoras Veículos …" at bounding box center [571, 246] width 1142 height 492
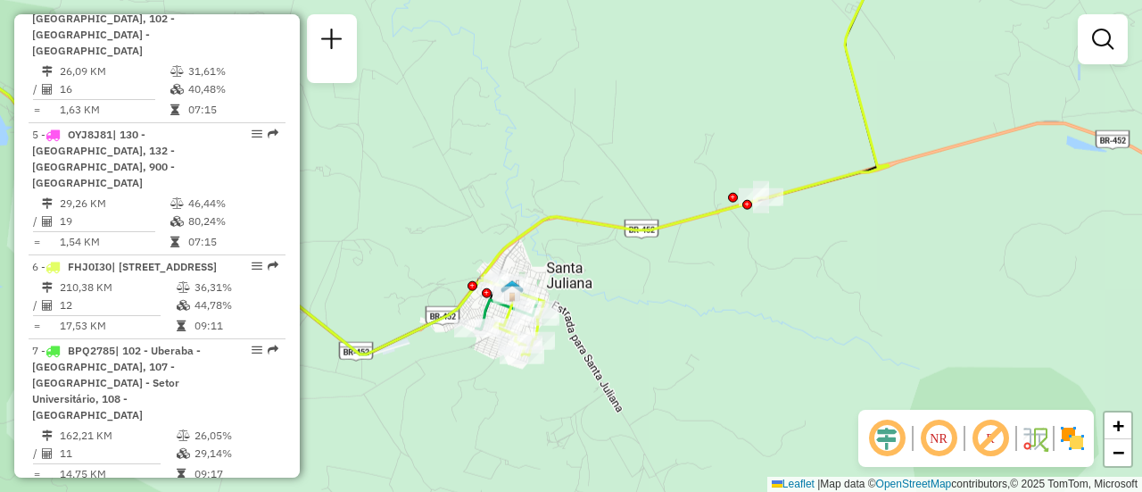
drag, startPoint x: 716, startPoint y: 351, endPoint x: 801, endPoint y: 227, distance: 150.8
click at [807, 222] on div "Janela de atendimento Grade de atendimento Capacidade Transportadoras Veículos …" at bounding box center [571, 246] width 1142 height 492
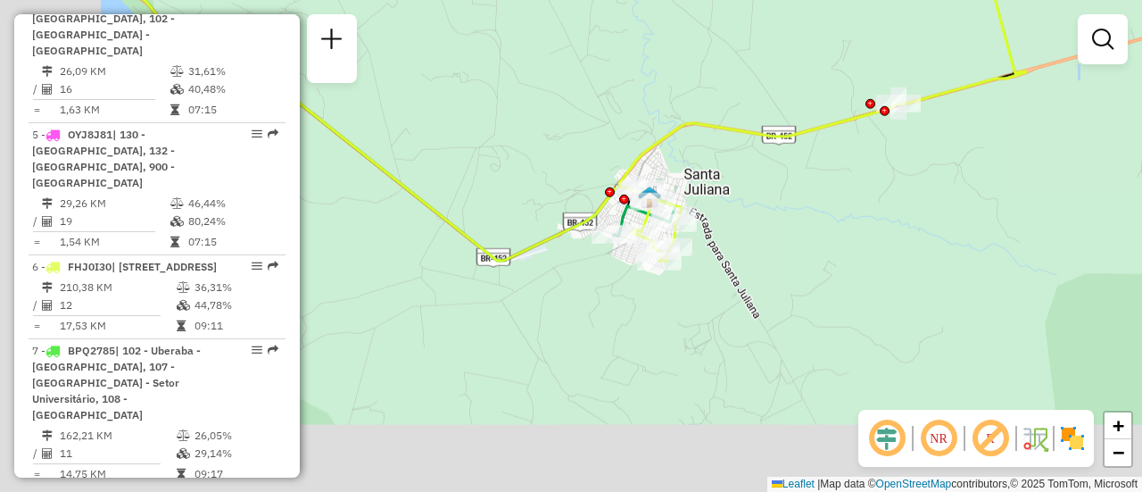
drag, startPoint x: 687, startPoint y: 290, endPoint x: 780, endPoint y: 206, distance: 125.1
click at [780, 206] on div "Janela de atendimento Grade de atendimento Capacidade Transportadoras Veículos …" at bounding box center [571, 246] width 1142 height 492
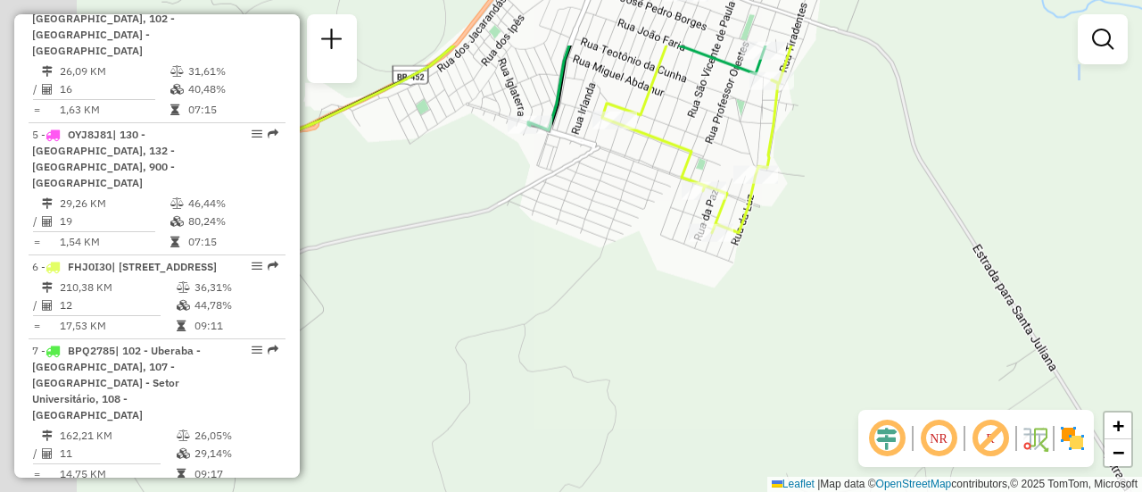
drag, startPoint x: 690, startPoint y: 233, endPoint x: 857, endPoint y: 360, distance: 209.5
click at [887, 391] on div "Janela de atendimento Grade de atendimento Capacidade Transportadoras Veículos …" at bounding box center [571, 246] width 1142 height 492
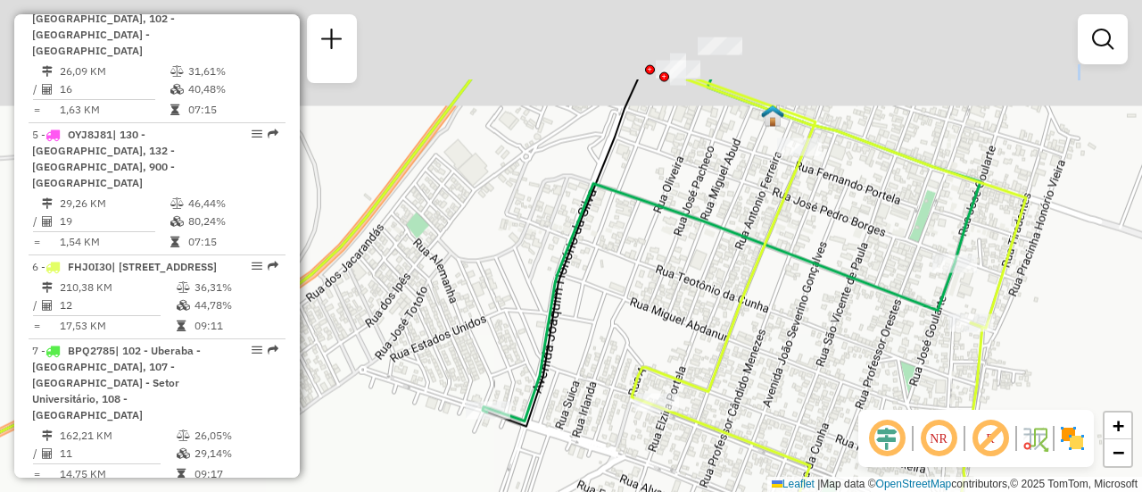
drag, startPoint x: 703, startPoint y: 81, endPoint x: 718, endPoint y: 231, distance: 150.6
click at [718, 231] on div "Janela de atendimento Grade de atendimento Capacidade Transportadoras Veículos …" at bounding box center [571, 246] width 1142 height 492
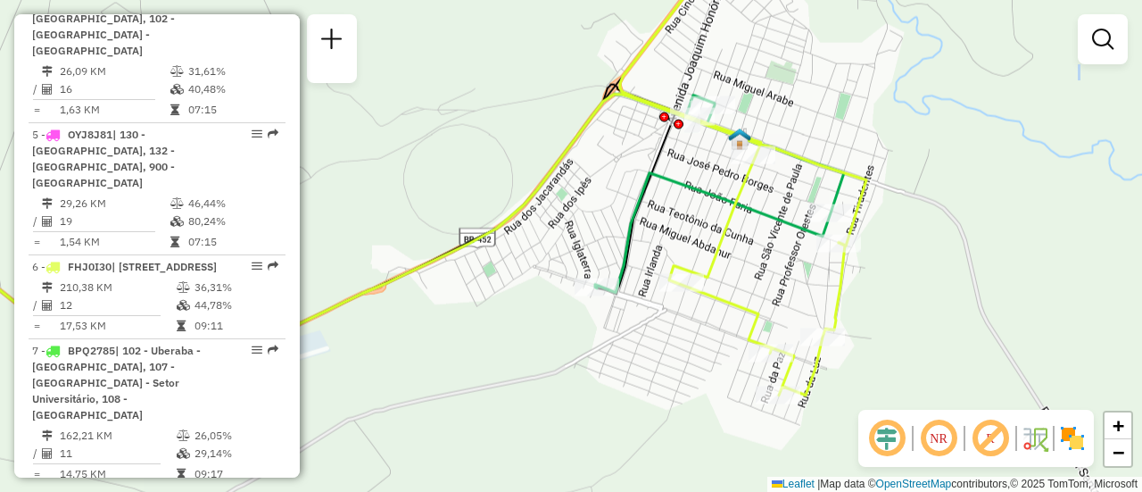
drag, startPoint x: 744, startPoint y: 267, endPoint x: 728, endPoint y: 211, distance: 58.5
click at [728, 211] on icon at bounding box center [732, 154] width 225 height 484
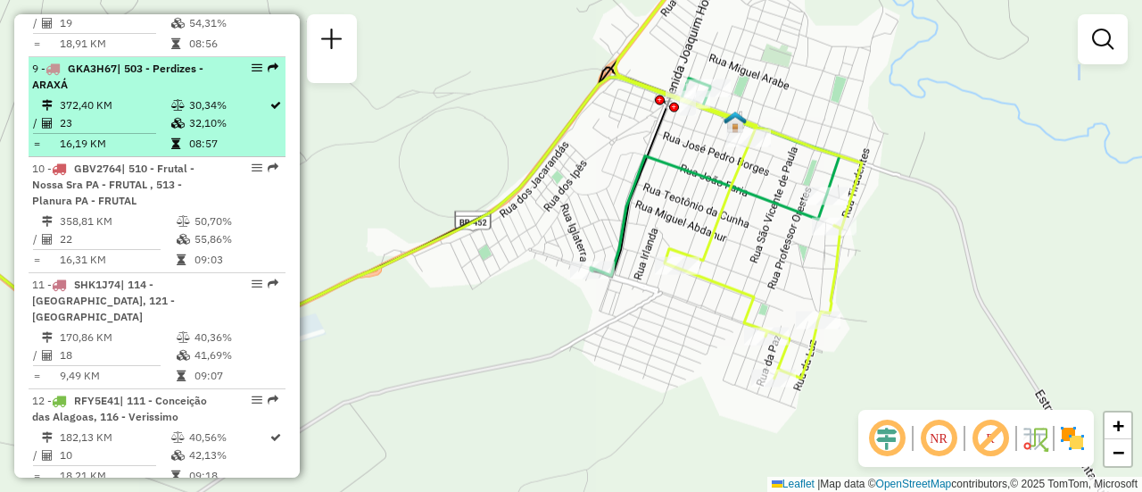
scroll to position [1606, 0]
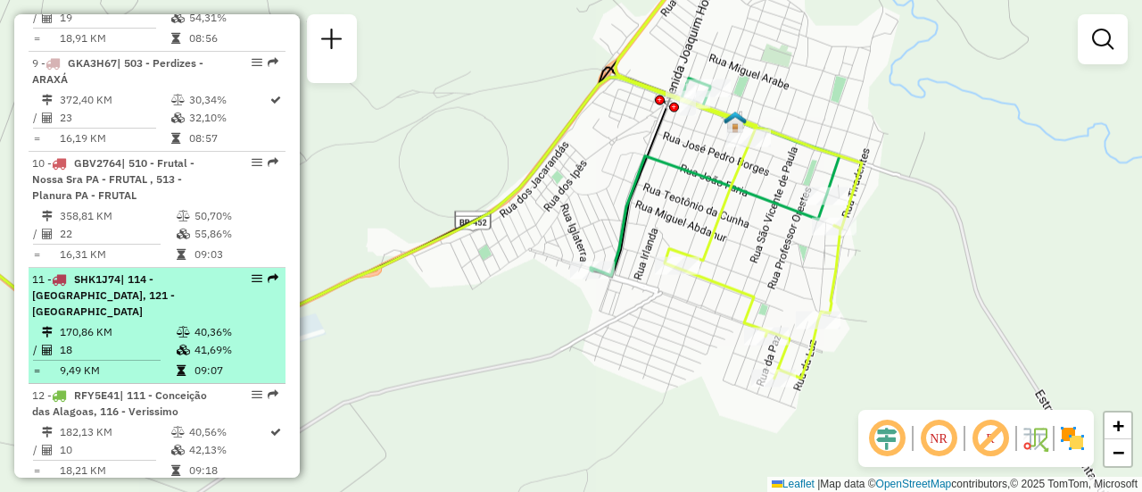
click at [123, 272] on span "| 114 - [GEOGRAPHIC_DATA], 121 - [GEOGRAPHIC_DATA]" at bounding box center [103, 295] width 143 height 46
select select "**********"
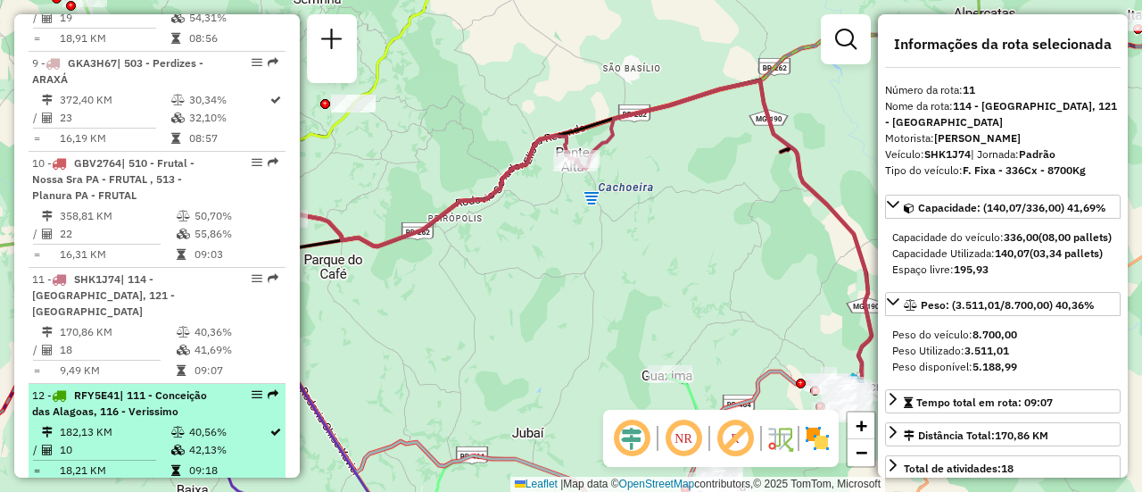
click at [116, 388] on span "| 111 - Conceição das Alagoas, 116 - Verissimo" at bounding box center [119, 402] width 175 height 29
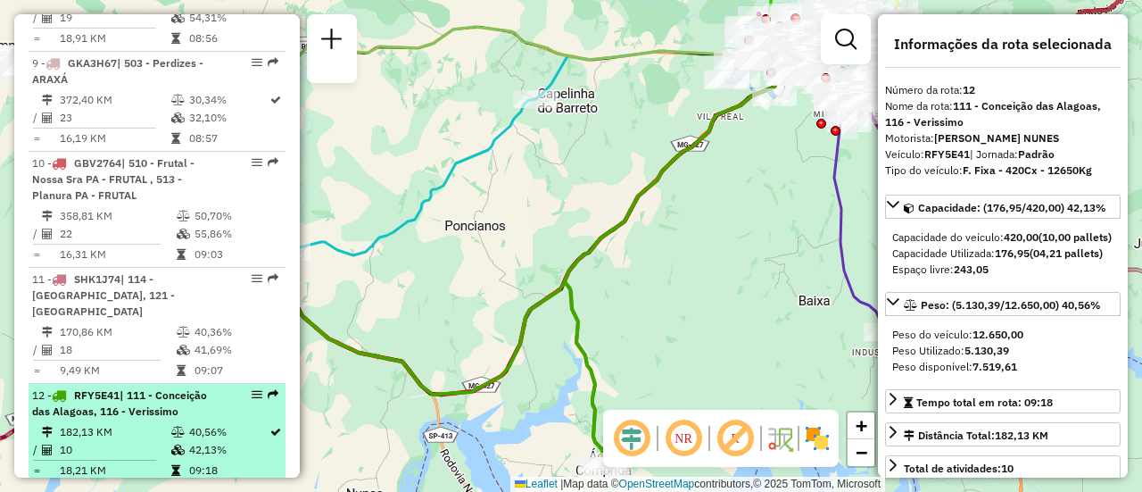
click at [122, 384] on li "12 - RFY5E41 | 111 - Conceição das Alagoas, 116 - Verissimo 182,13 KM 40,56% / …" at bounding box center [157, 434] width 257 height 100
click at [270, 389] on em at bounding box center [273, 394] width 11 height 11
click at [119, 388] on span "| 111 - Conceição das Alagoas, 116 - Verissimo" at bounding box center [119, 402] width 175 height 29
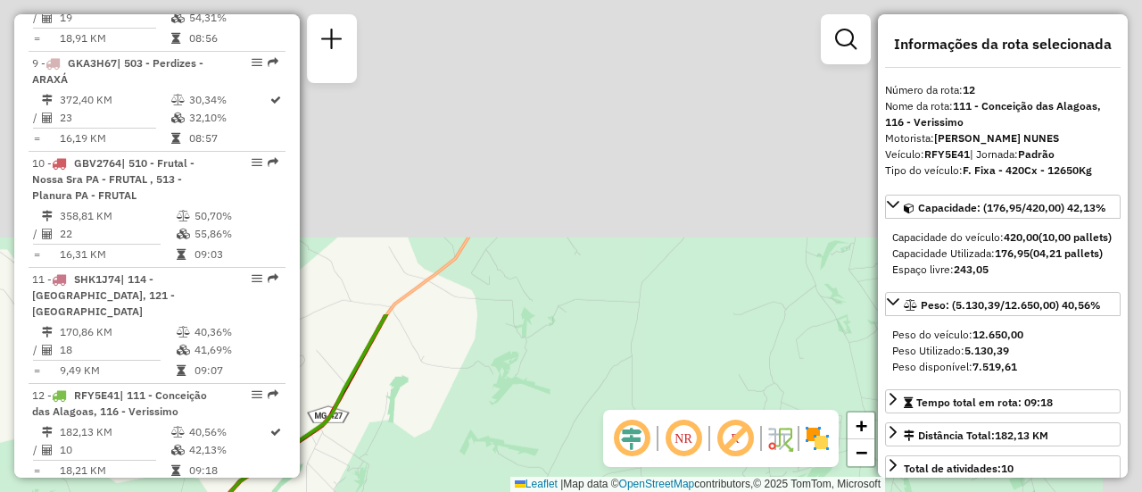
drag, startPoint x: 676, startPoint y: 170, endPoint x: 619, endPoint y: 534, distance: 367.7
click at [619, 491] on html "Aguarde... Pop-up bloqueado! Seu navegador bloqueou automáticamente a abertura …" at bounding box center [571, 246] width 1142 height 492
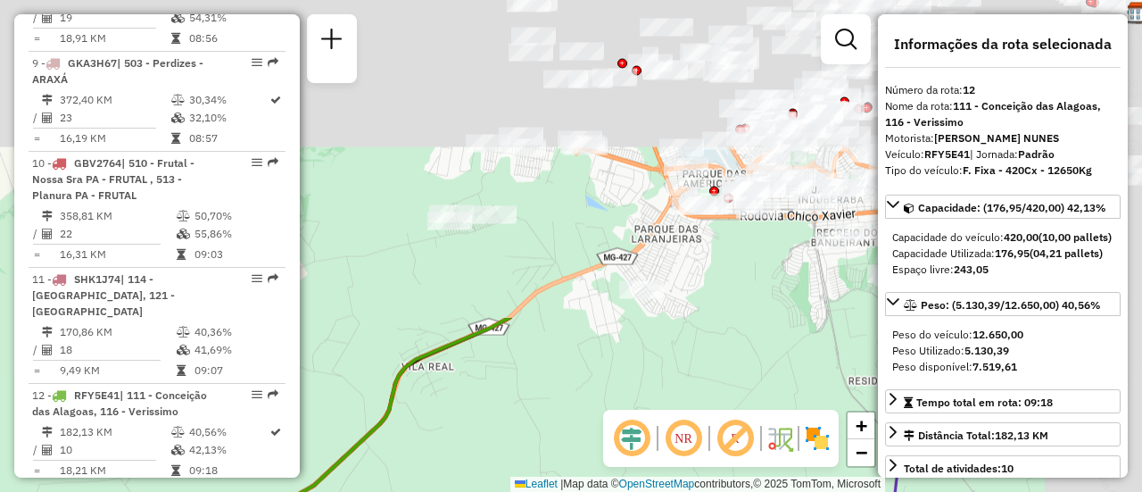
drag, startPoint x: 689, startPoint y: 167, endPoint x: 403, endPoint y: 534, distance: 464.9
click at [403, 491] on html "Aguarde... Pop-up bloqueado! Seu navegador bloqueou automáticamente a abertura …" at bounding box center [571, 246] width 1142 height 492
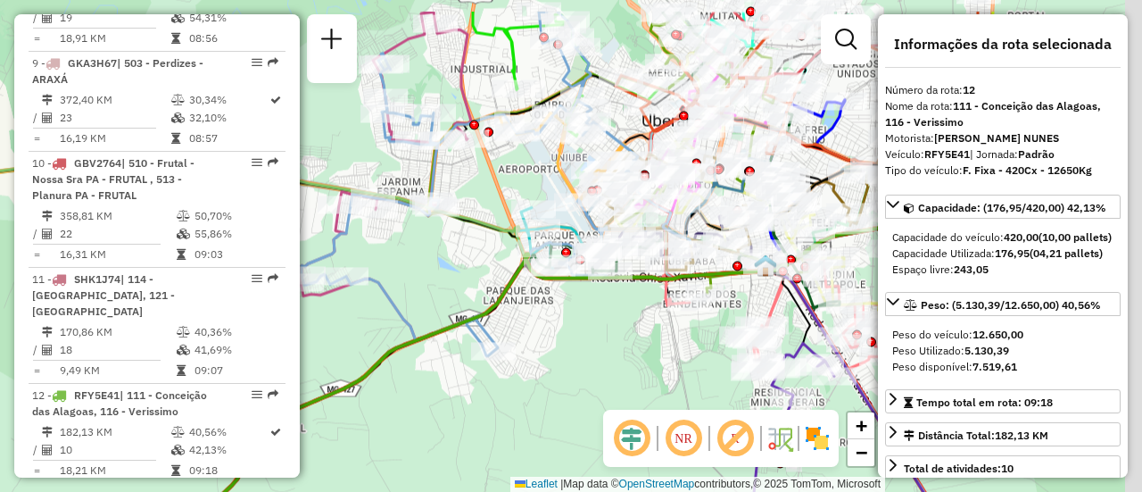
drag, startPoint x: 737, startPoint y: 280, endPoint x: 581, endPoint y: 344, distance: 168.5
click at [588, 344] on div "Janela de atendimento Grade de atendimento Capacidade Transportadoras Veículos …" at bounding box center [571, 246] width 1142 height 492
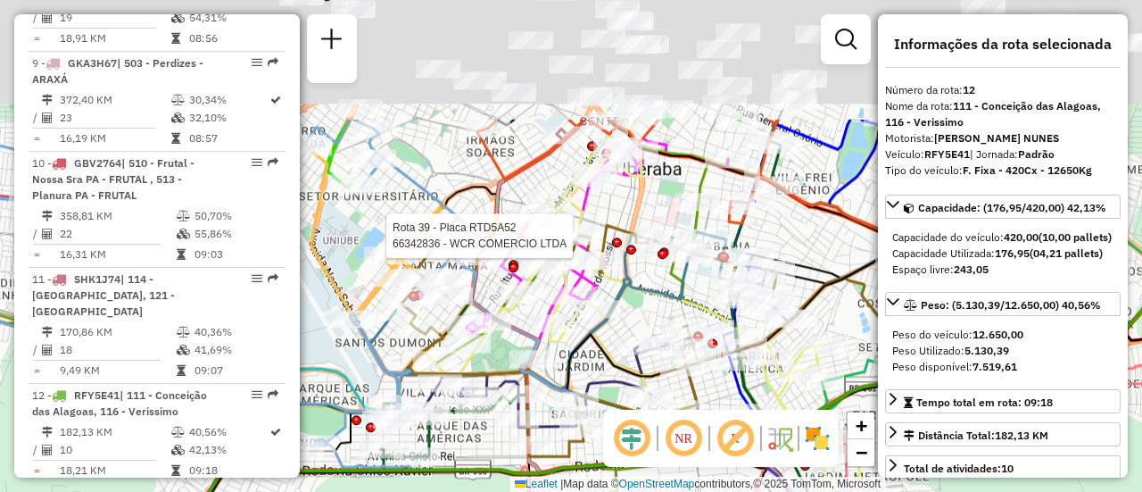
drag, startPoint x: 674, startPoint y: 79, endPoint x: 575, endPoint y: 249, distance: 196.4
click at [580, 245] on div at bounding box center [578, 236] width 45 height 18
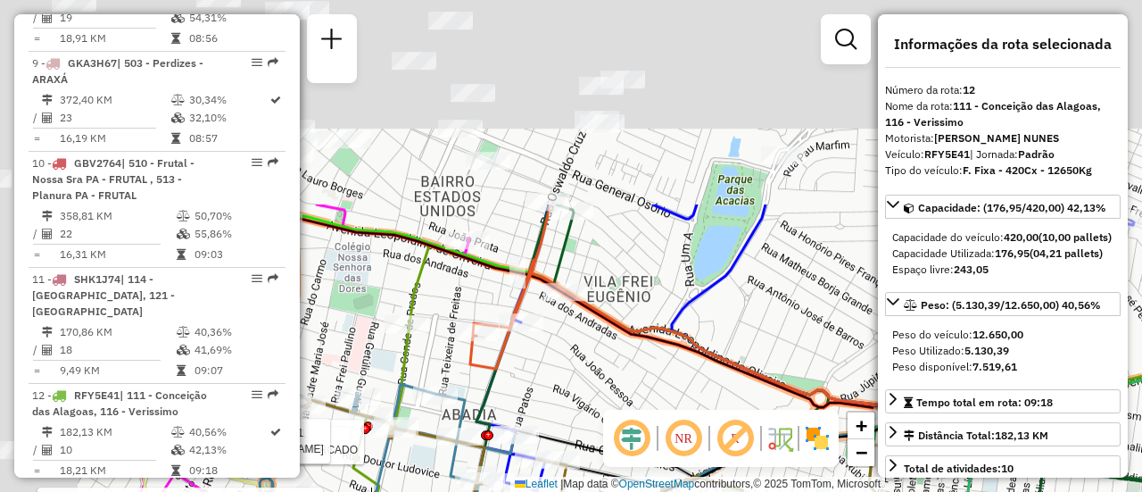
drag, startPoint x: 503, startPoint y: 197, endPoint x: 797, endPoint y: 430, distance: 374.8
click at [810, 483] on div "Rota 5 - Placa OYJ8J81 66337594 - SB SUPERMERCADO Rota 24 - Placa CRU2B01 66399…" at bounding box center [571, 246] width 1142 height 492
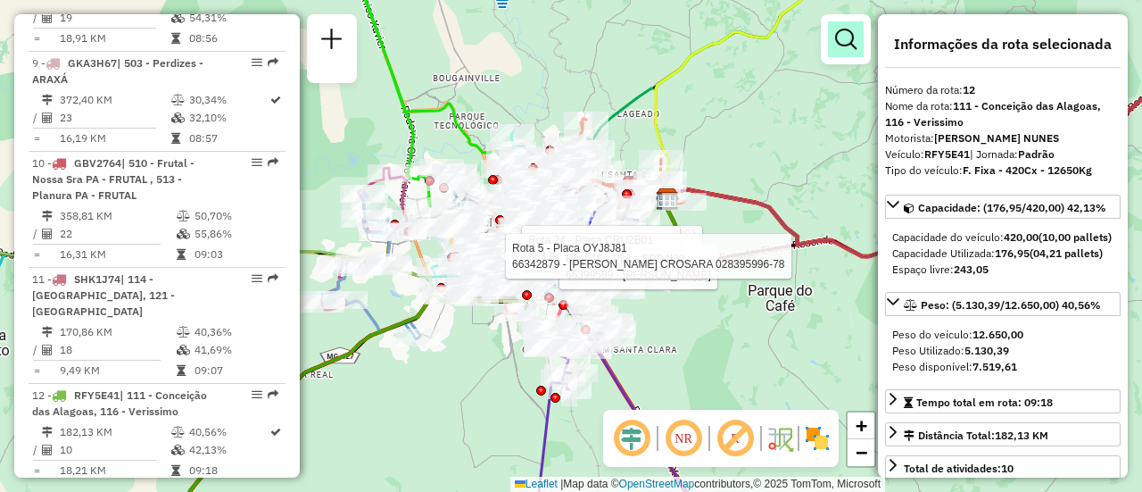
click at [840, 46] on em at bounding box center [845, 39] width 21 height 21
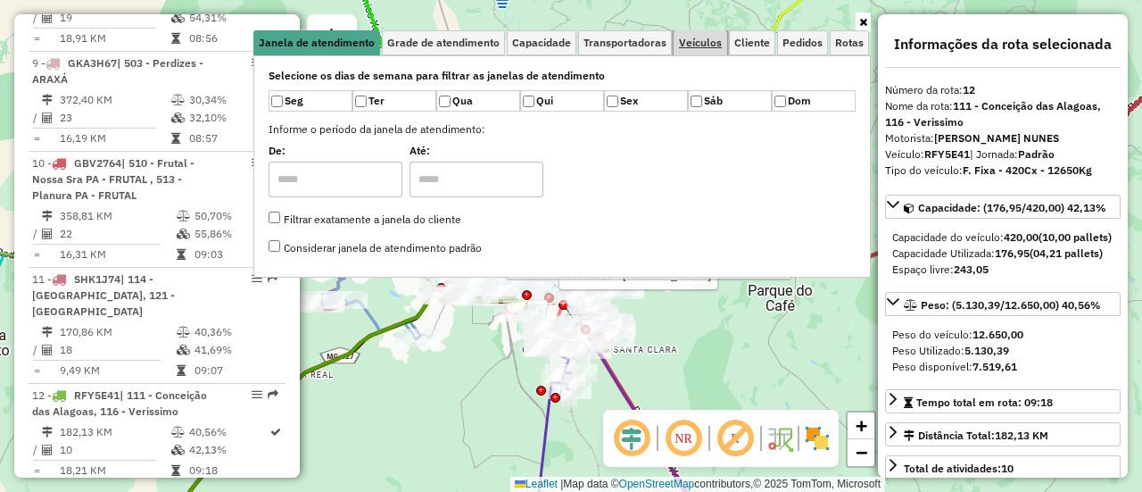
click at [714, 40] on span "Veículos" at bounding box center [700, 42] width 43 height 11
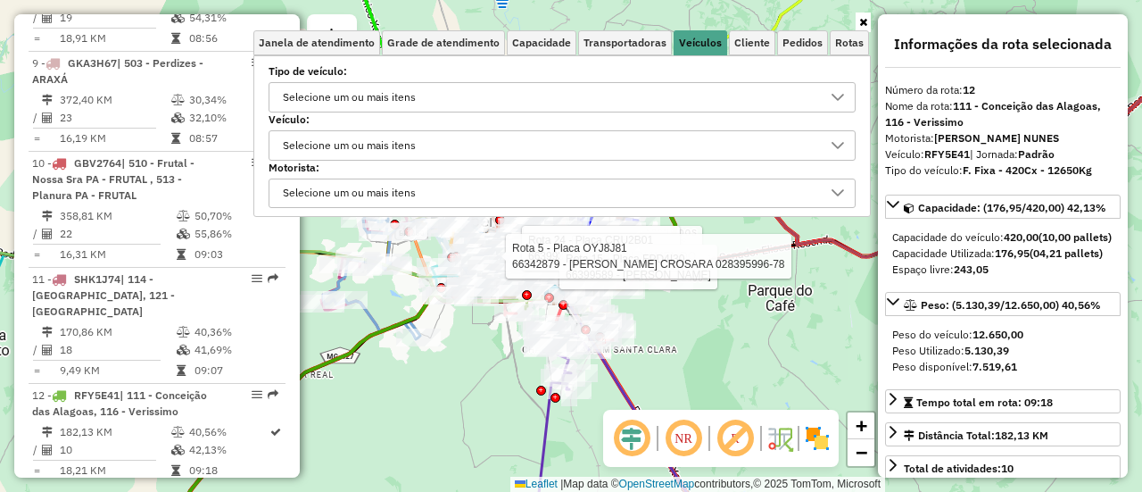
click at [476, 92] on div "Selecione um ou mais itens" at bounding box center [549, 97] width 544 height 29
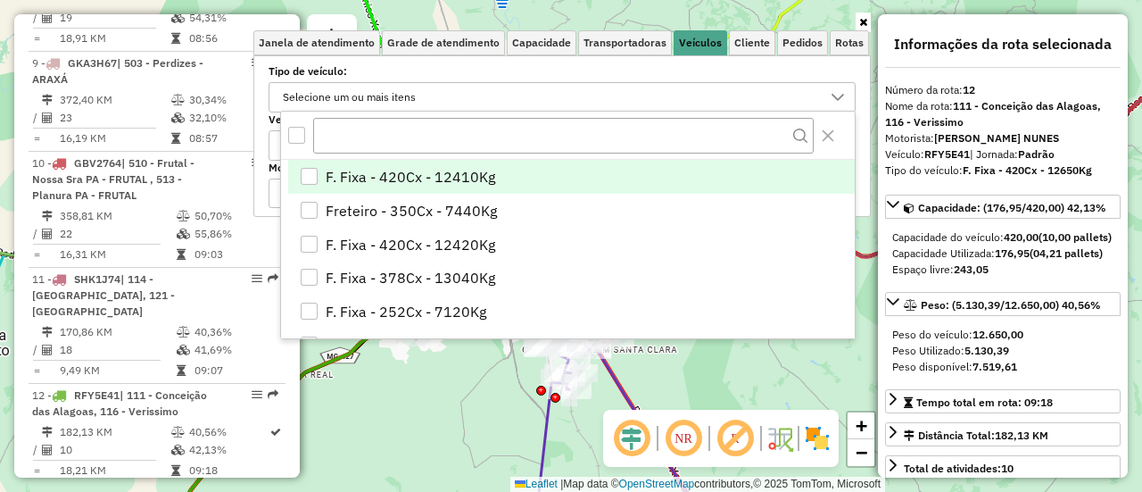
scroll to position [11, 61]
click at [476, 92] on div "Selecione um ou mais itens" at bounding box center [549, 97] width 544 height 29
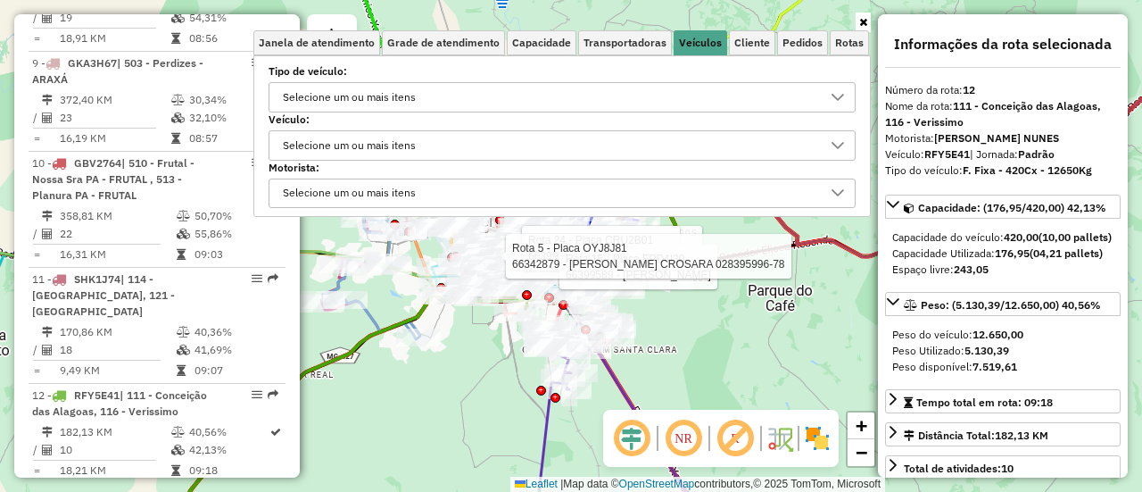
click at [436, 151] on div "Selecione um ou mais itens" at bounding box center [549, 145] width 544 height 29
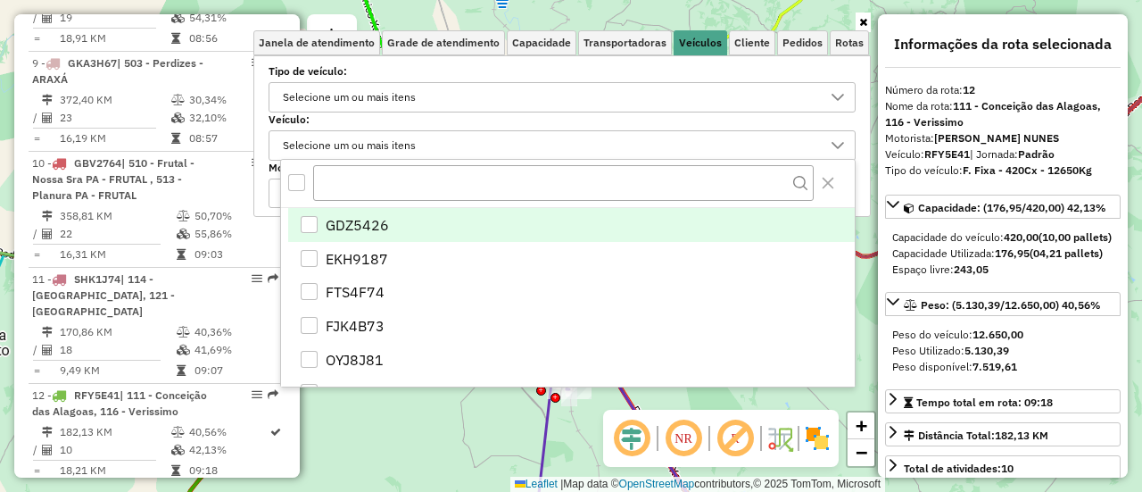
click at [451, 141] on div "Selecione um ou mais itens" at bounding box center [549, 145] width 544 height 29
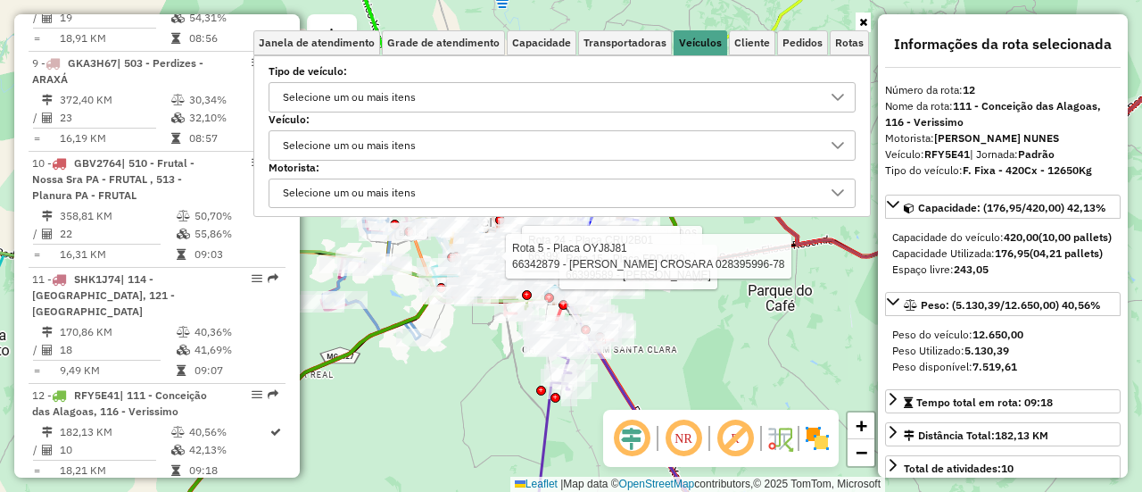
click at [431, 135] on div "Selecione um ou mais itens" at bounding box center [549, 145] width 544 height 29
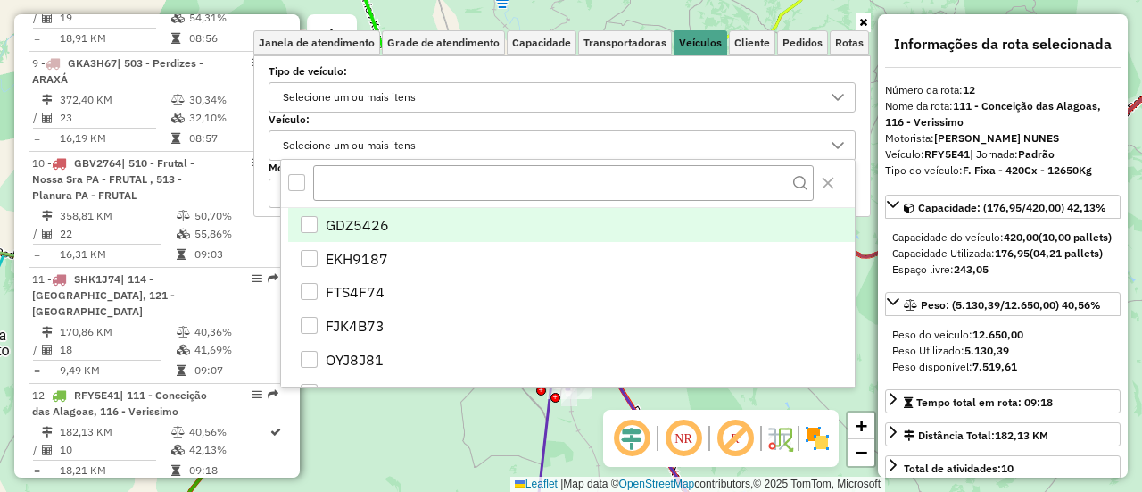
click at [307, 224] on div "GDZ5426" at bounding box center [309, 224] width 17 height 17
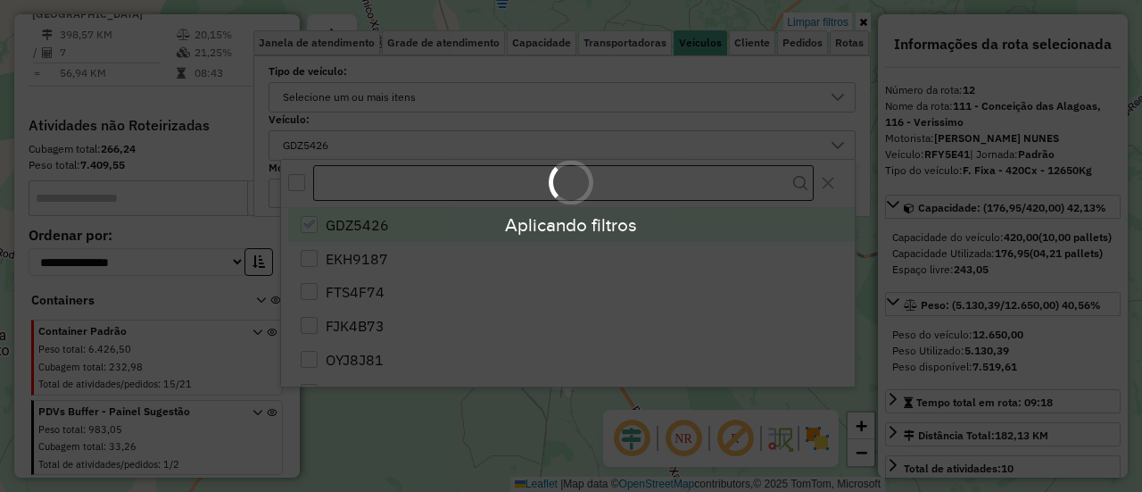
scroll to position [757, 0]
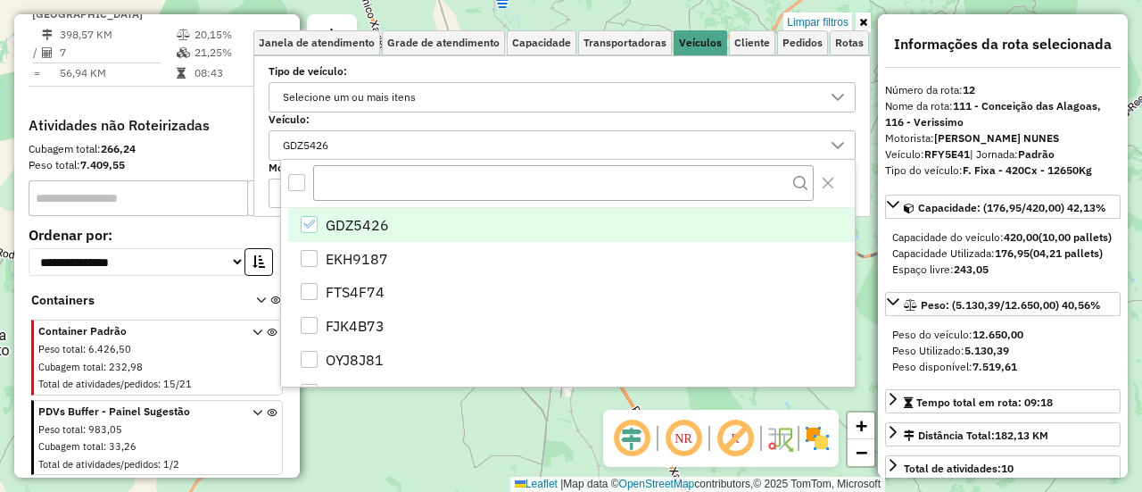
click at [867, 224] on div "Limpar filtros Janela de atendimento Grade de atendimento Capacidade Transporta…" at bounding box center [562, 123] width 618 height 219
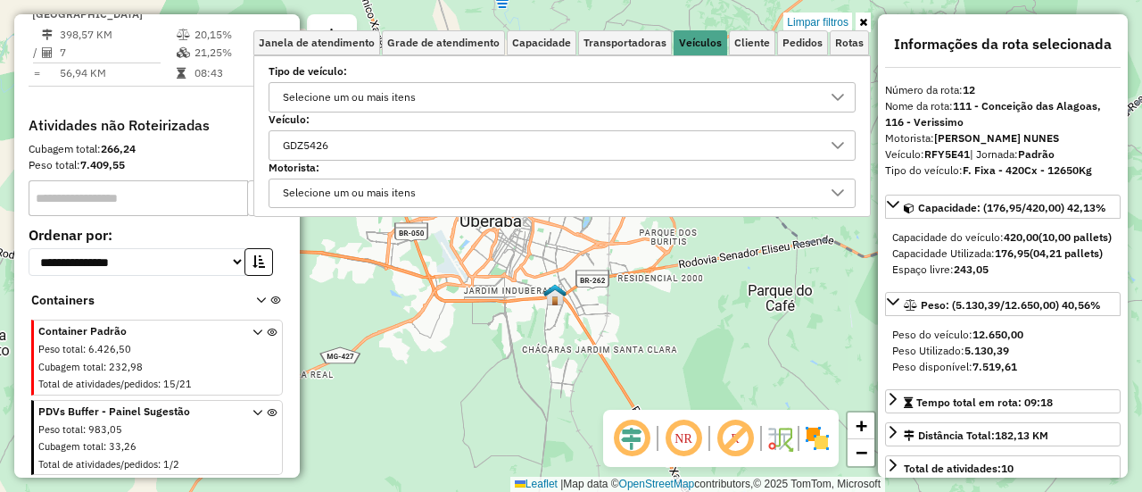
click at [861, 21] on icon at bounding box center [863, 22] width 8 height 11
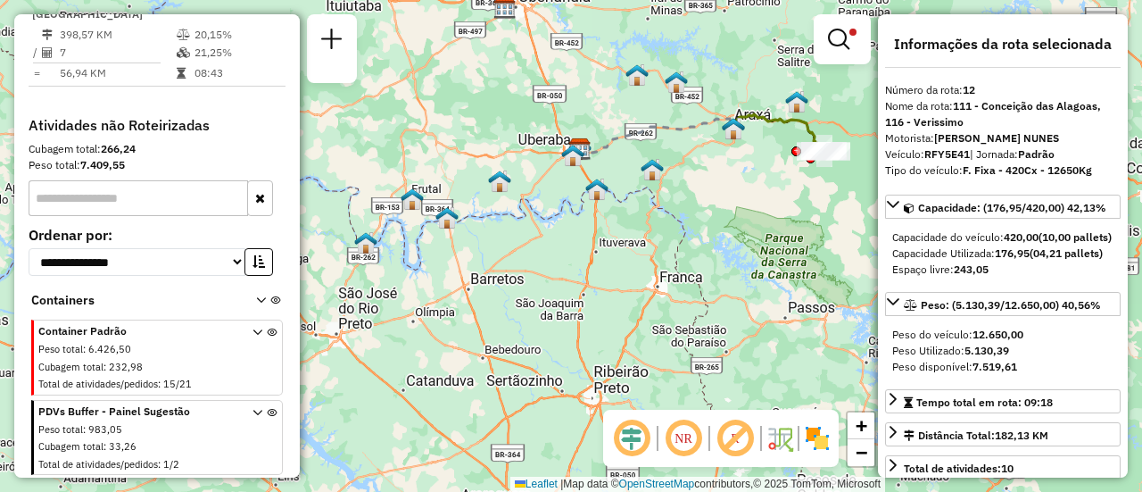
drag, startPoint x: 679, startPoint y: 286, endPoint x: 592, endPoint y: 213, distance: 114.0
click at [592, 213] on div "Limpar filtros Janela de atendimento Grade de atendimento Capacidade Transporta…" at bounding box center [571, 246] width 1142 height 492
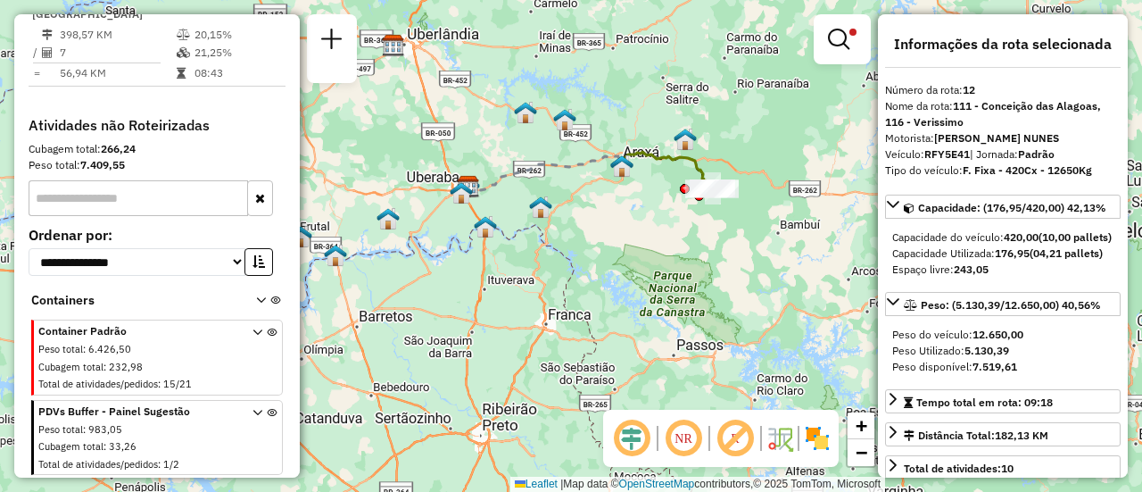
drag, startPoint x: 750, startPoint y: 208, endPoint x: 469, endPoint y: 274, distance: 287.9
click at [469, 274] on div "Limpar filtros Janela de atendimento Grade de atendimento Capacidade Transporta…" at bounding box center [571, 246] width 1142 height 492
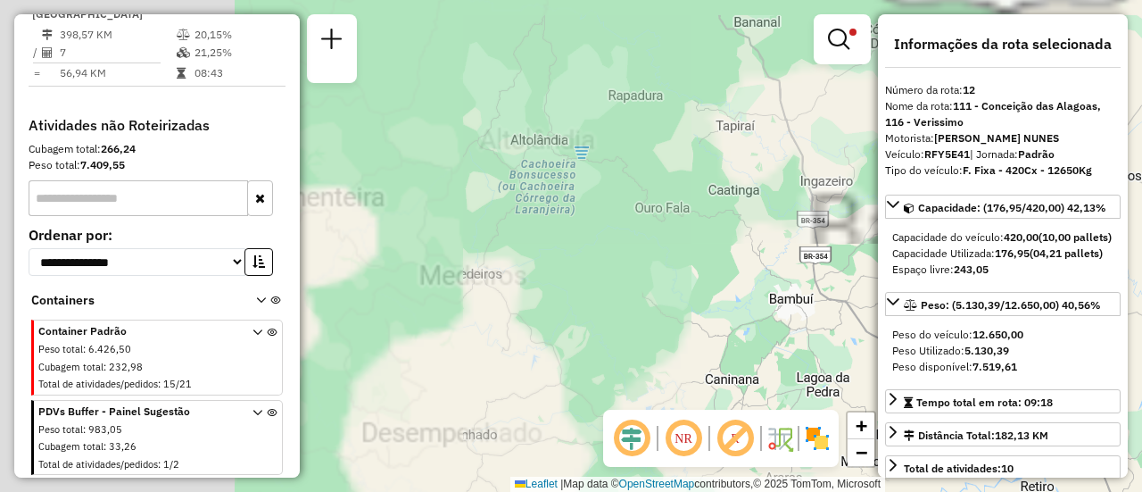
drag, startPoint x: 488, startPoint y: 167, endPoint x: 989, endPoint y: 285, distance: 514.3
click at [987, 285] on hb-router-mapa "Informações da Sessão 1289106 - [DATE] Criação: [DATE] 15:26 Depósito: CDD Uber…" at bounding box center [571, 246] width 1142 height 492
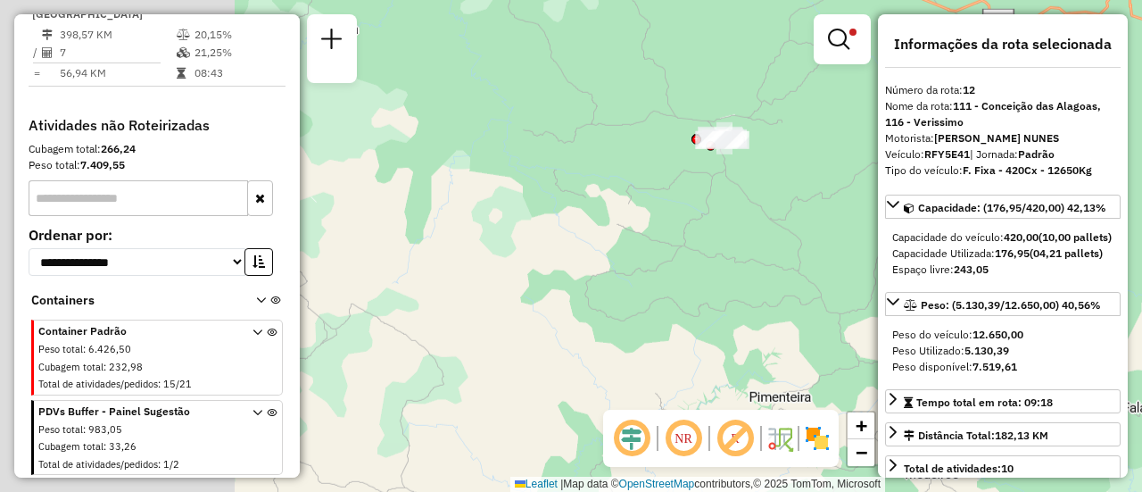
drag, startPoint x: 461, startPoint y: 194, endPoint x: 901, endPoint y: 394, distance: 483.2
click at [901, 394] on hb-router-mapa "Informações da Sessão 1289106 - [DATE] Criação: [DATE] 15:26 Depósito: CDD Uber…" at bounding box center [571, 246] width 1142 height 492
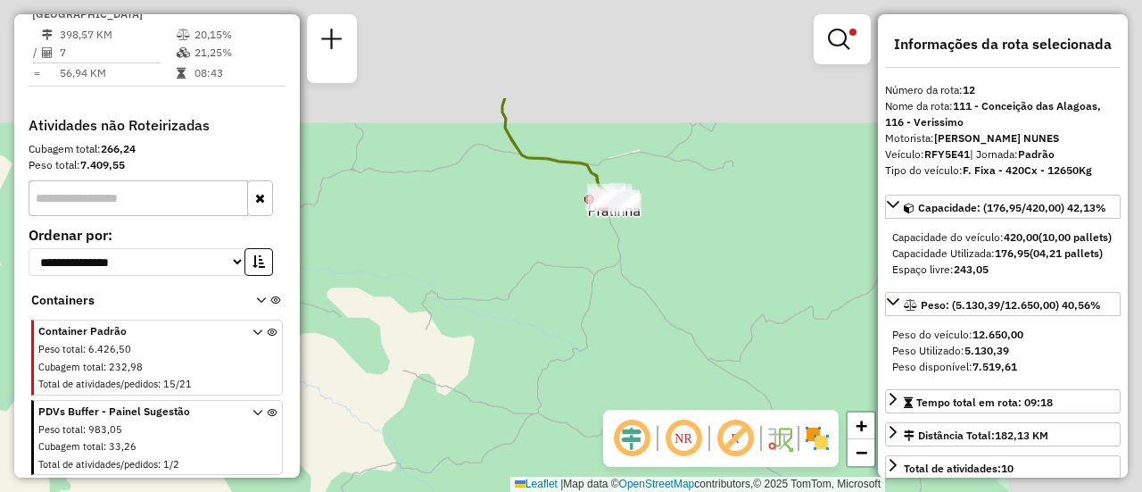
drag, startPoint x: 723, startPoint y: 124, endPoint x: 583, endPoint y: 273, distance: 204.6
click at [583, 273] on div "Limpar filtros Janela de atendimento Grade de atendimento Capacidade Transporta…" at bounding box center [571, 246] width 1142 height 492
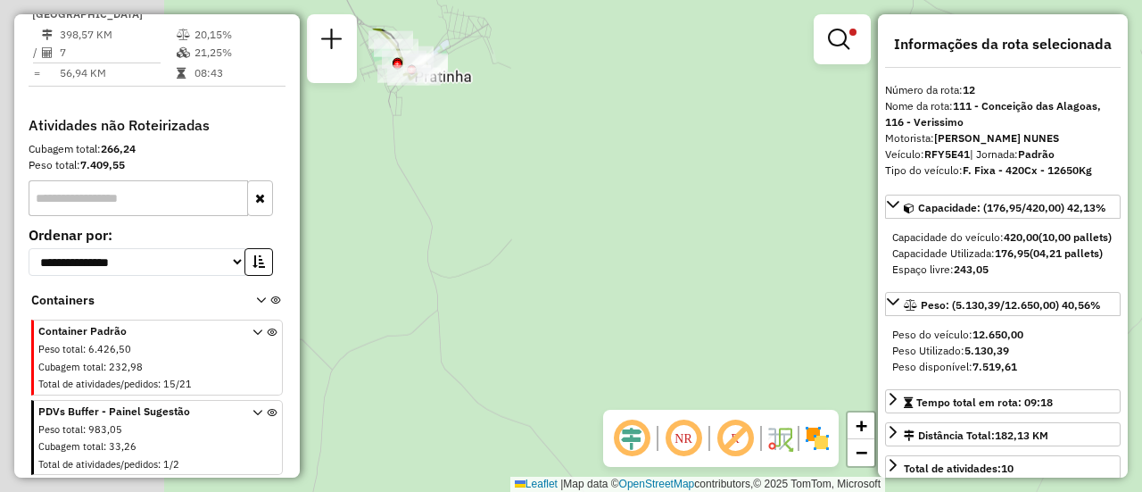
drag, startPoint x: 503, startPoint y: 193, endPoint x: 709, endPoint y: 273, distance: 220.4
click at [709, 273] on div "Limpar filtros Janela de atendimento Grade de atendimento Capacidade Transporta…" at bounding box center [571, 246] width 1142 height 492
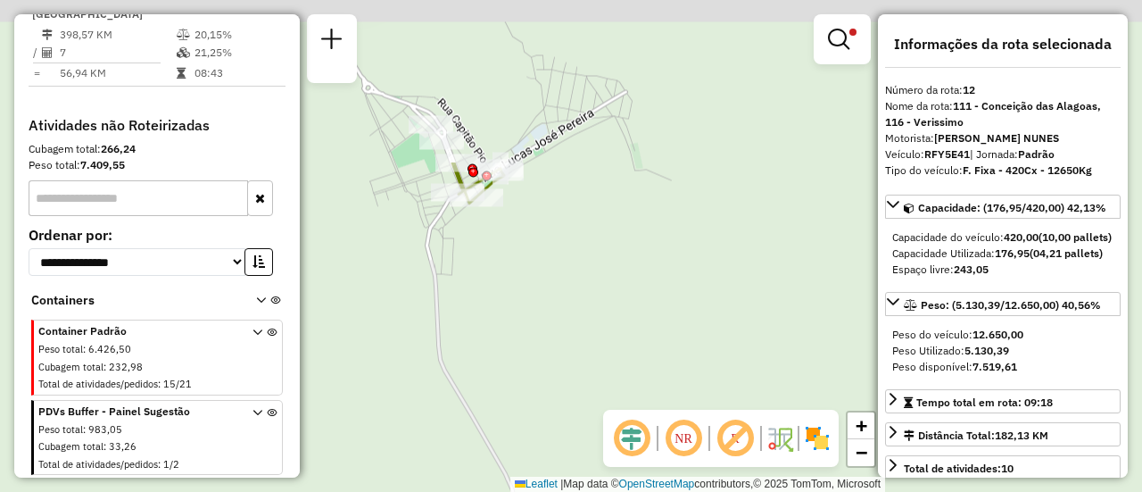
drag, startPoint x: 516, startPoint y: 115, endPoint x: 565, endPoint y: 347, distance: 237.2
click at [565, 347] on div "Limpar filtros Janela de atendimento Grade de atendimento Capacidade Transporta…" at bounding box center [571, 246] width 1142 height 492
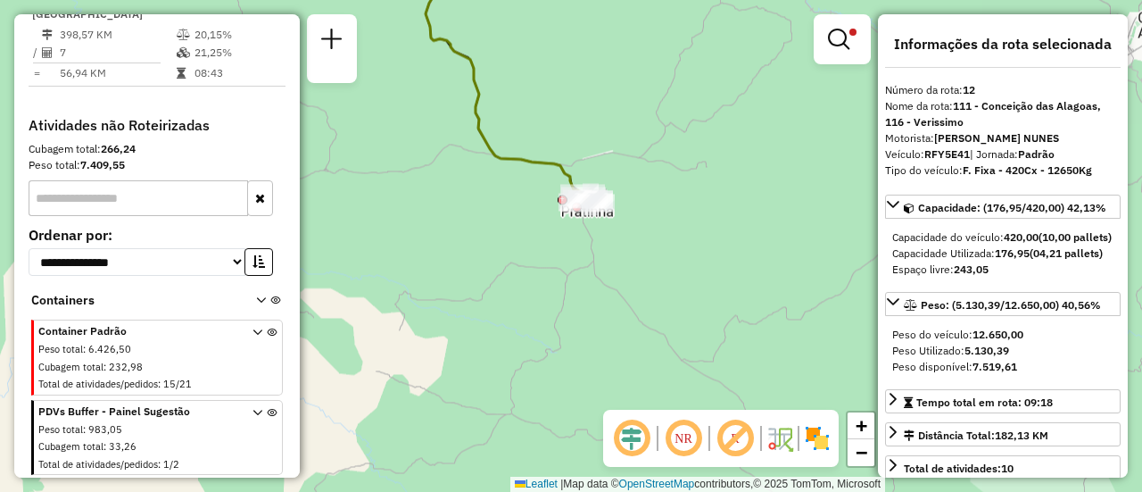
drag, startPoint x: 355, startPoint y: 236, endPoint x: 459, endPoint y: 340, distance: 147.0
click at [458, 339] on div "Limpar filtros Janela de atendimento Grade de atendimento Capacidade Transporta…" at bounding box center [571, 246] width 1142 height 492
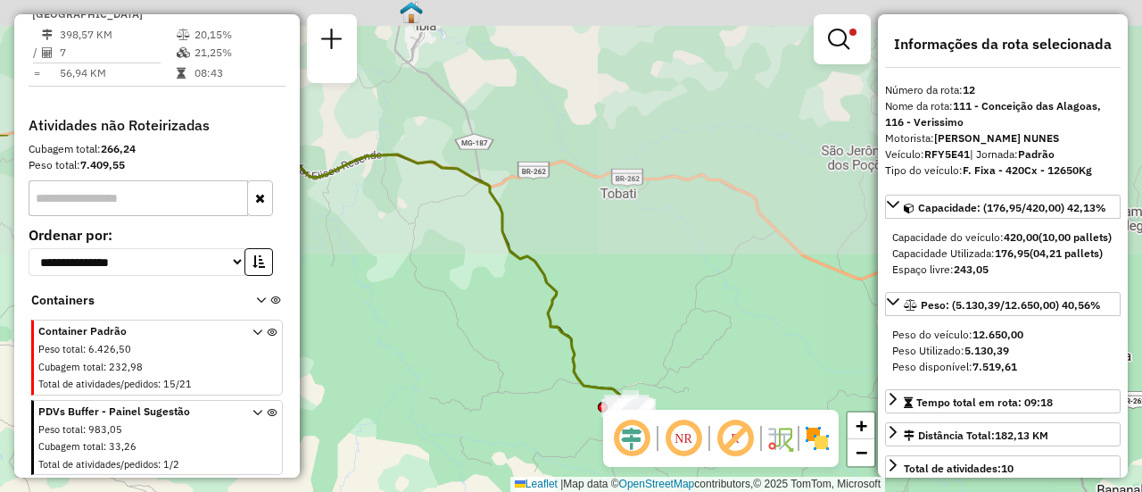
drag, startPoint x: 444, startPoint y: 153, endPoint x: 512, endPoint y: 459, distance: 313.5
click at [512, 459] on div "Limpar filtros Janela de atendimento Grade de atendimento Capacidade Transporta…" at bounding box center [571, 246] width 1142 height 492
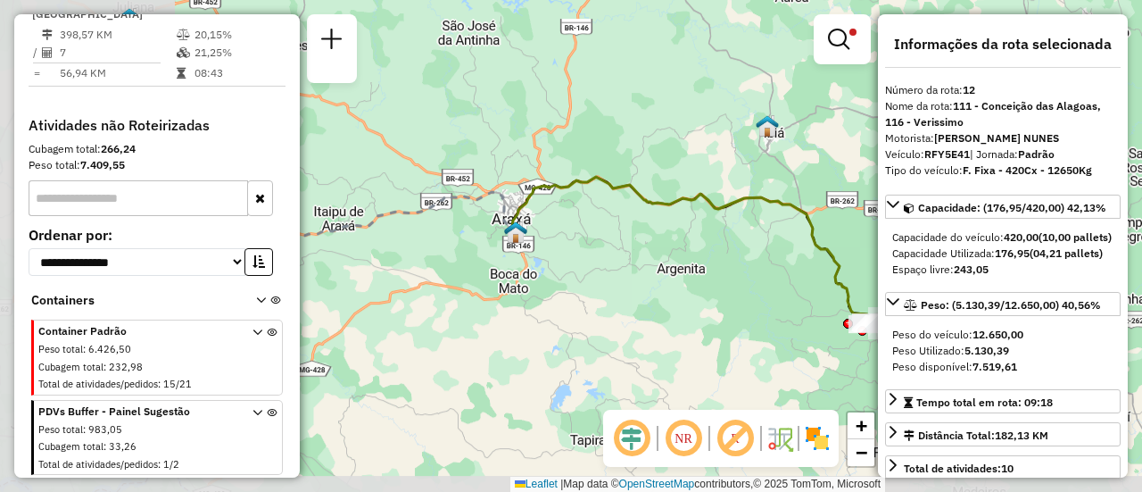
drag, startPoint x: 402, startPoint y: 355, endPoint x: 728, endPoint y: 254, distance: 341.8
click at [728, 254] on div "Limpar filtros Janela de atendimento Grade de atendimento Capacidade Transporta…" at bounding box center [571, 246] width 1142 height 492
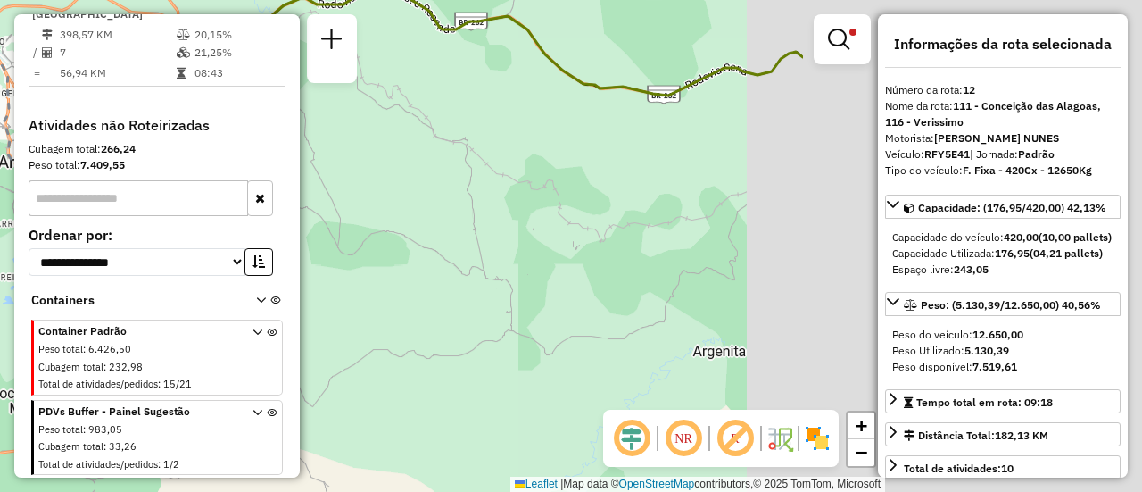
drag, startPoint x: 785, startPoint y: 189, endPoint x: 255, endPoint y: 151, distance: 531.5
click at [253, 151] on hb-router-mapa "Informações da Sessão 1289106 - [DATE] Criação: [DATE] 15:26 Depósito: CDD Uber…" at bounding box center [571, 246] width 1142 height 492
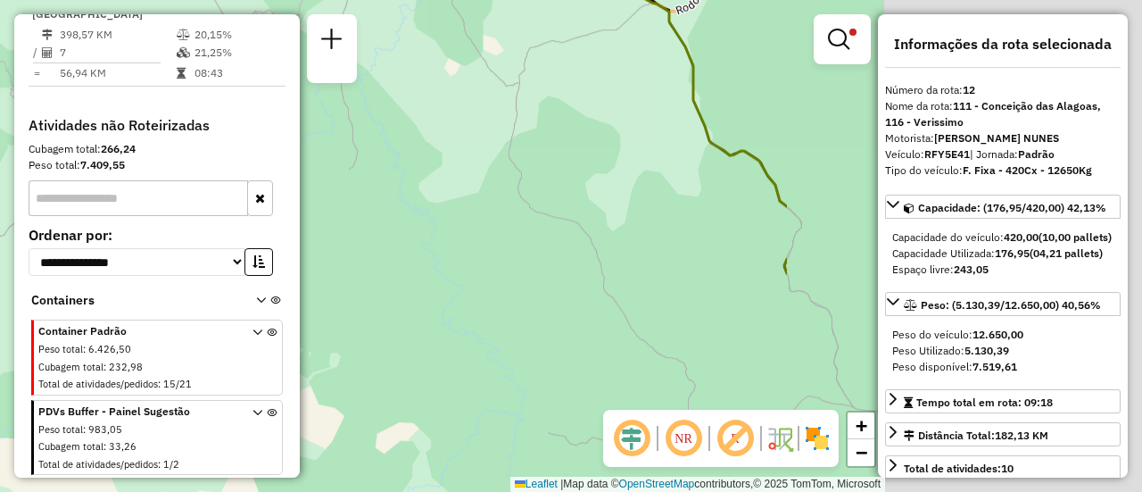
drag, startPoint x: 632, startPoint y: 252, endPoint x: 118, endPoint y: 152, distance: 523.7
click at [119, 152] on hb-router-mapa "Informações da Sessão 1289106 - [DATE] Criação: [DATE] 15:26 Depósito: CDD Uber…" at bounding box center [571, 246] width 1142 height 492
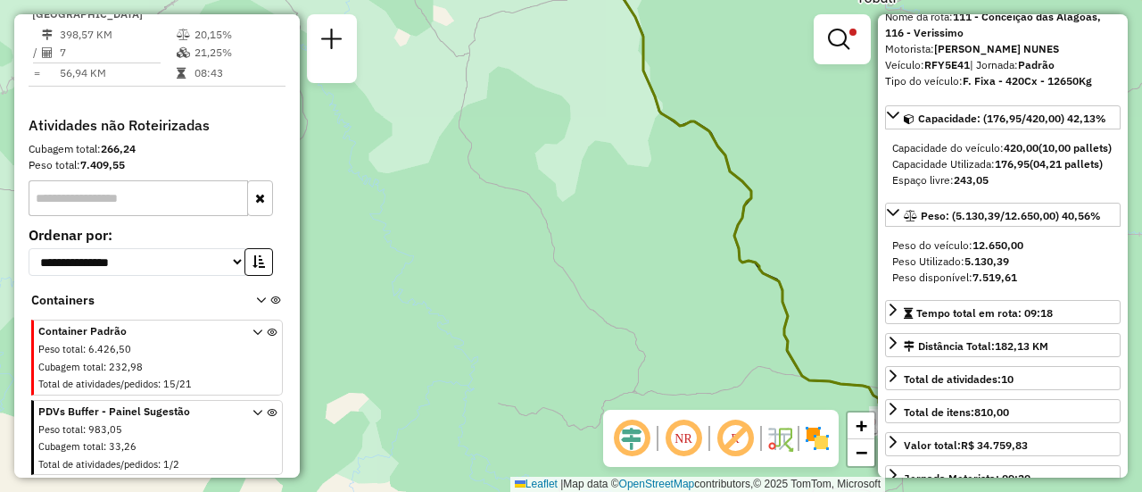
scroll to position [178, 0]
